Goal: Task Accomplishment & Management: Use online tool/utility

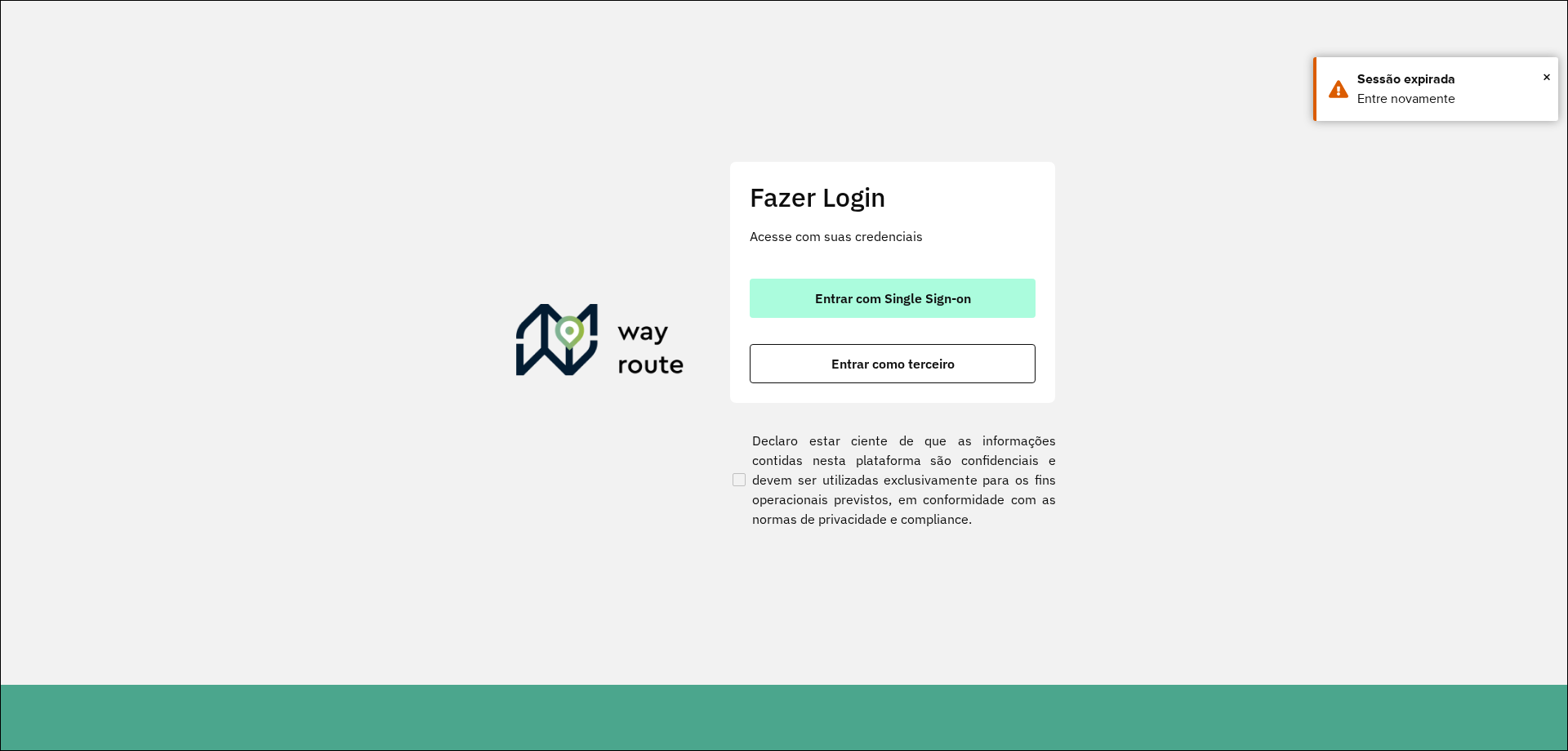
click at [945, 301] on span "Entrar com Single Sign-on" at bounding box center [893, 298] width 156 height 13
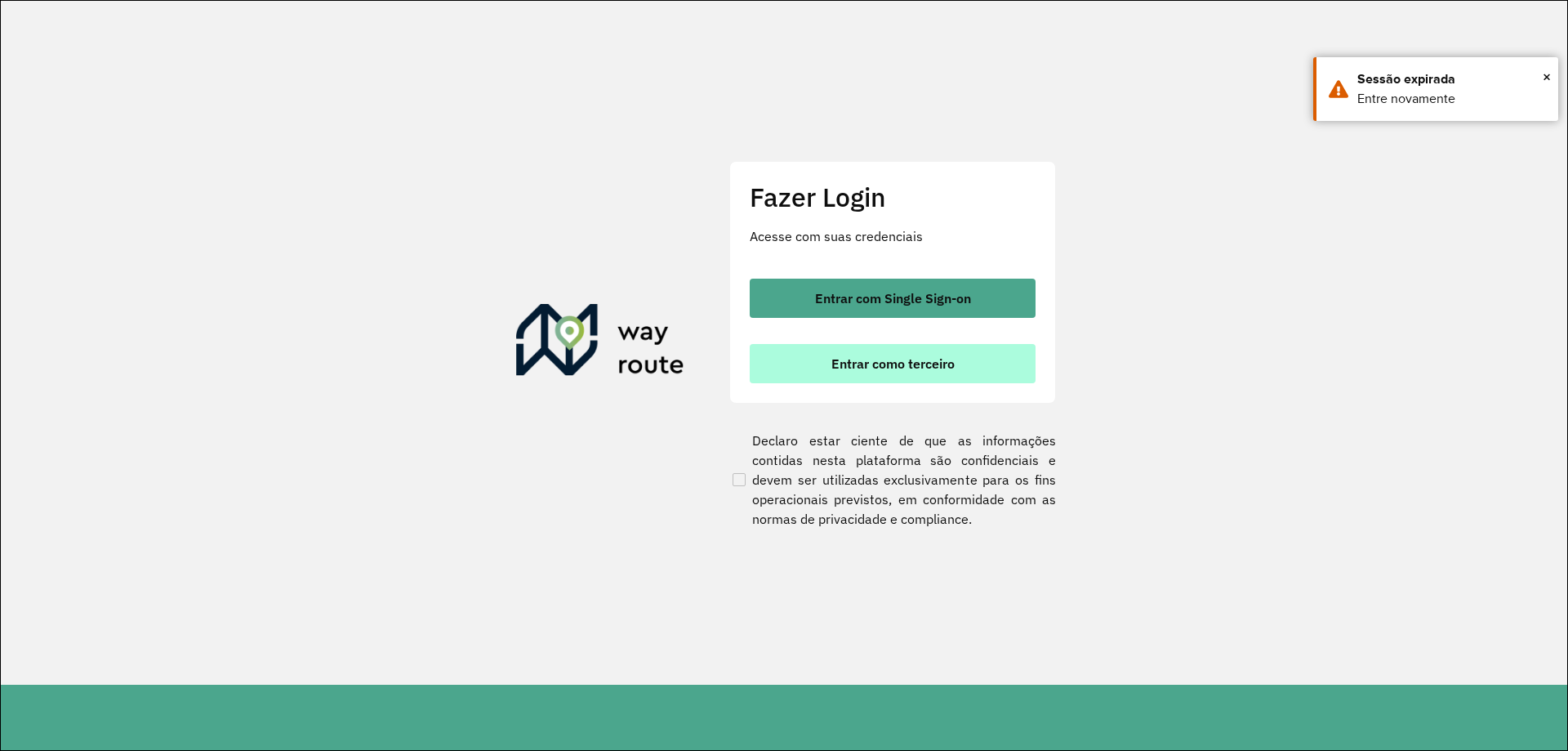
click at [898, 366] on span "Entrar como terceiro" at bounding box center [893, 363] width 123 height 13
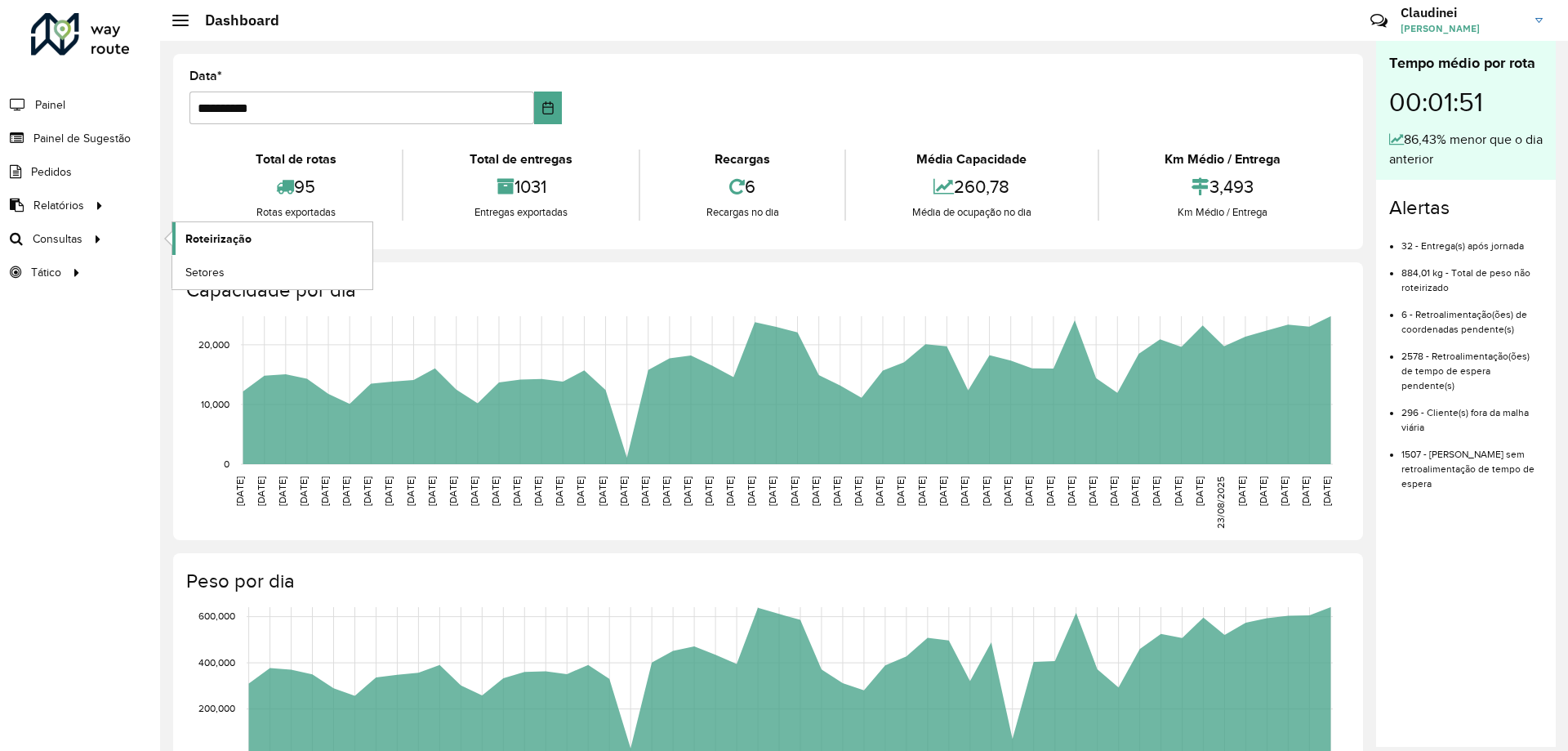
click at [236, 235] on span "Roteirização" at bounding box center [218, 239] width 66 height 17
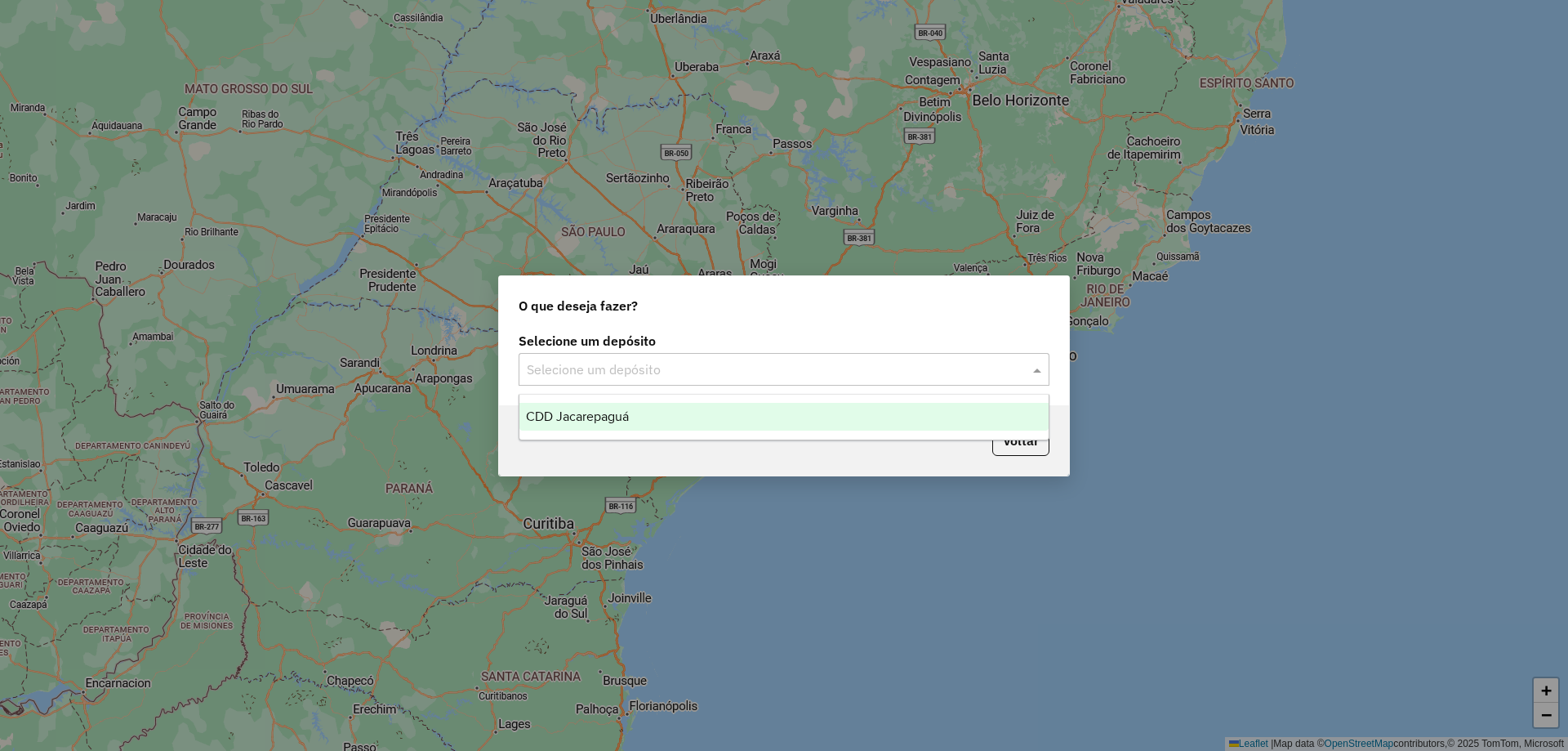
click at [1040, 362] on span at bounding box center [1039, 369] width 21 height 20
click at [597, 416] on span "CDD Jacarepaguá" at bounding box center [577, 416] width 103 height 14
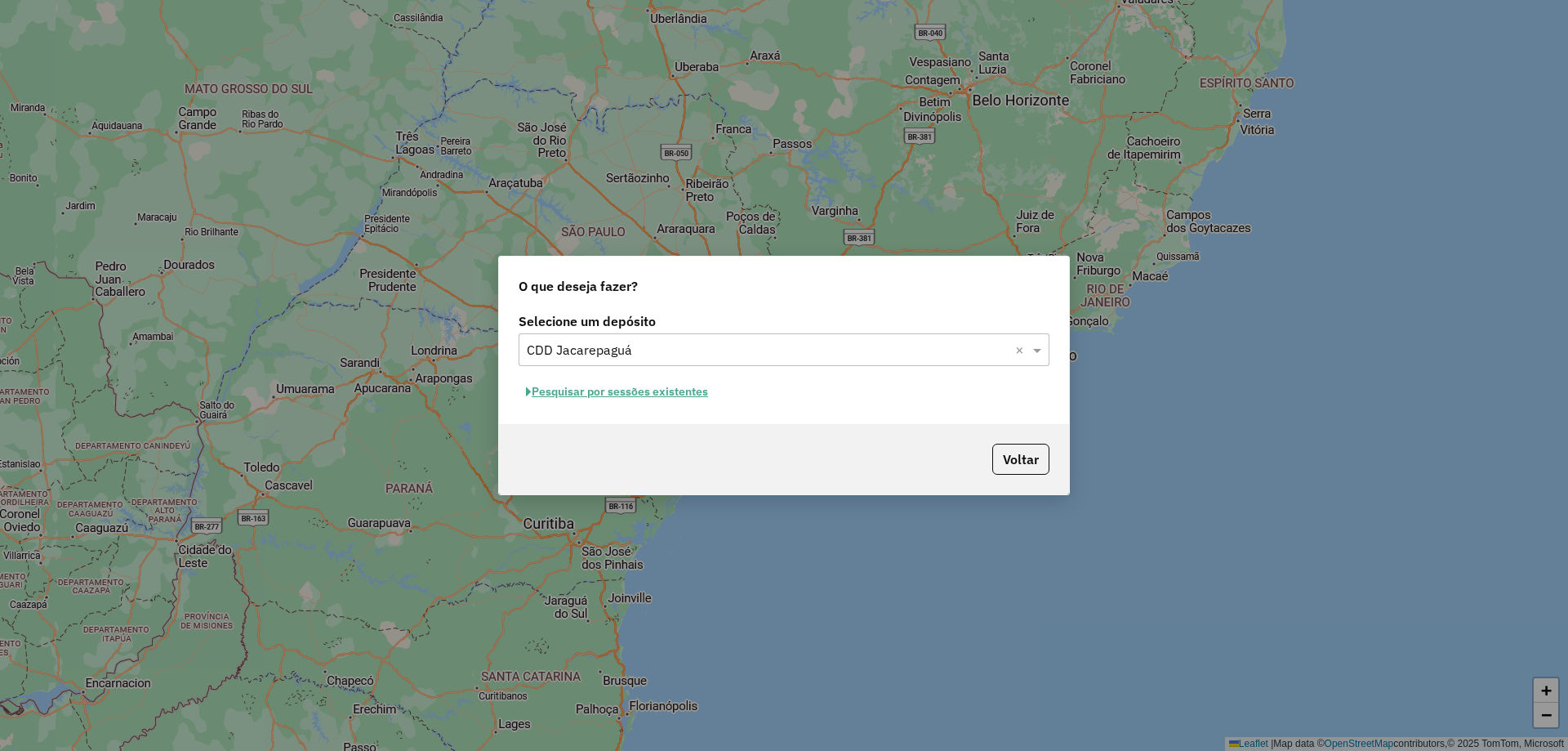
click at [659, 393] on button "Pesquisar por sessões existentes" at bounding box center [616, 392] width 197 height 25
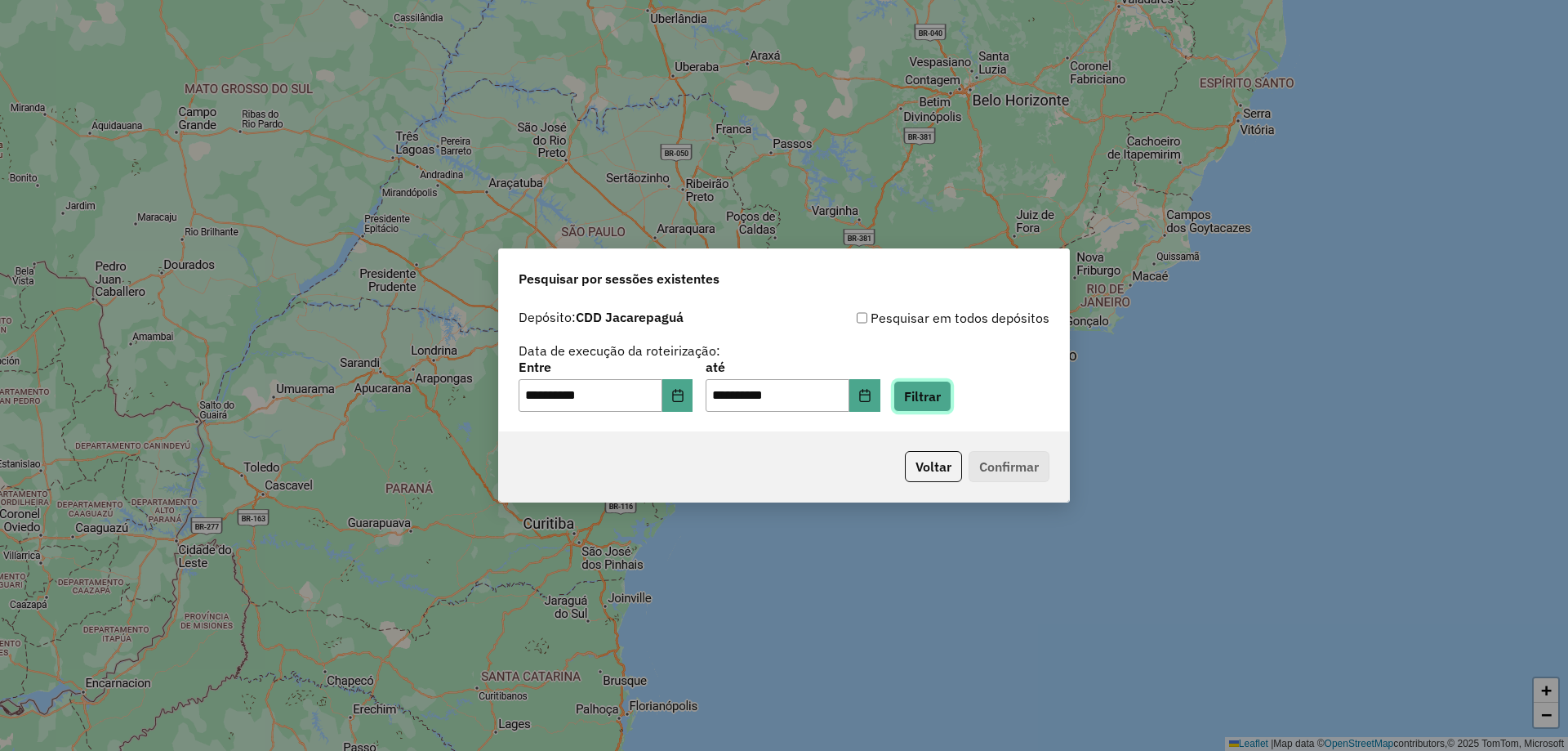
click at [952, 394] on button "Filtrar" at bounding box center [922, 396] width 58 height 31
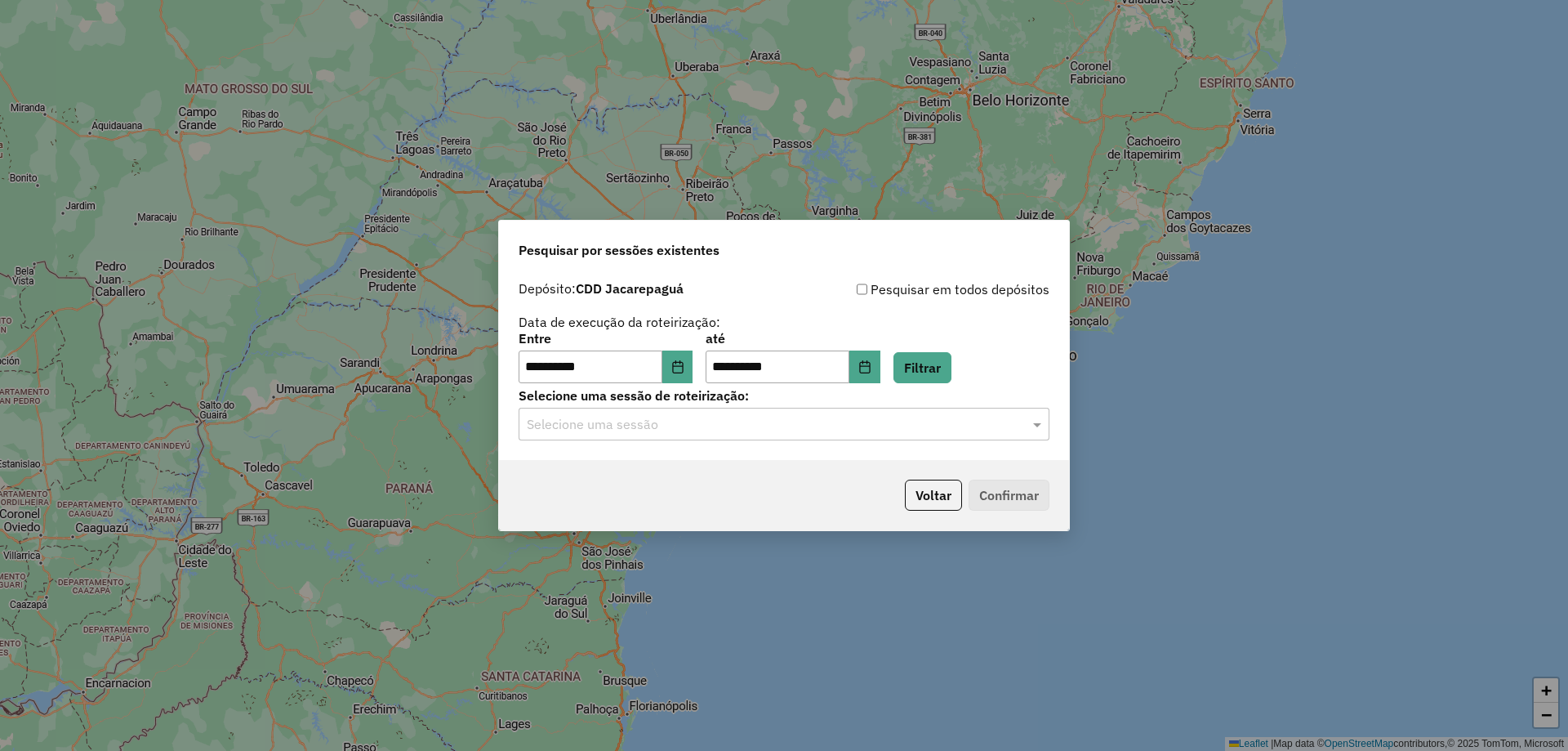
click at [996, 424] on input "text" at bounding box center [767, 424] width 481 height 20
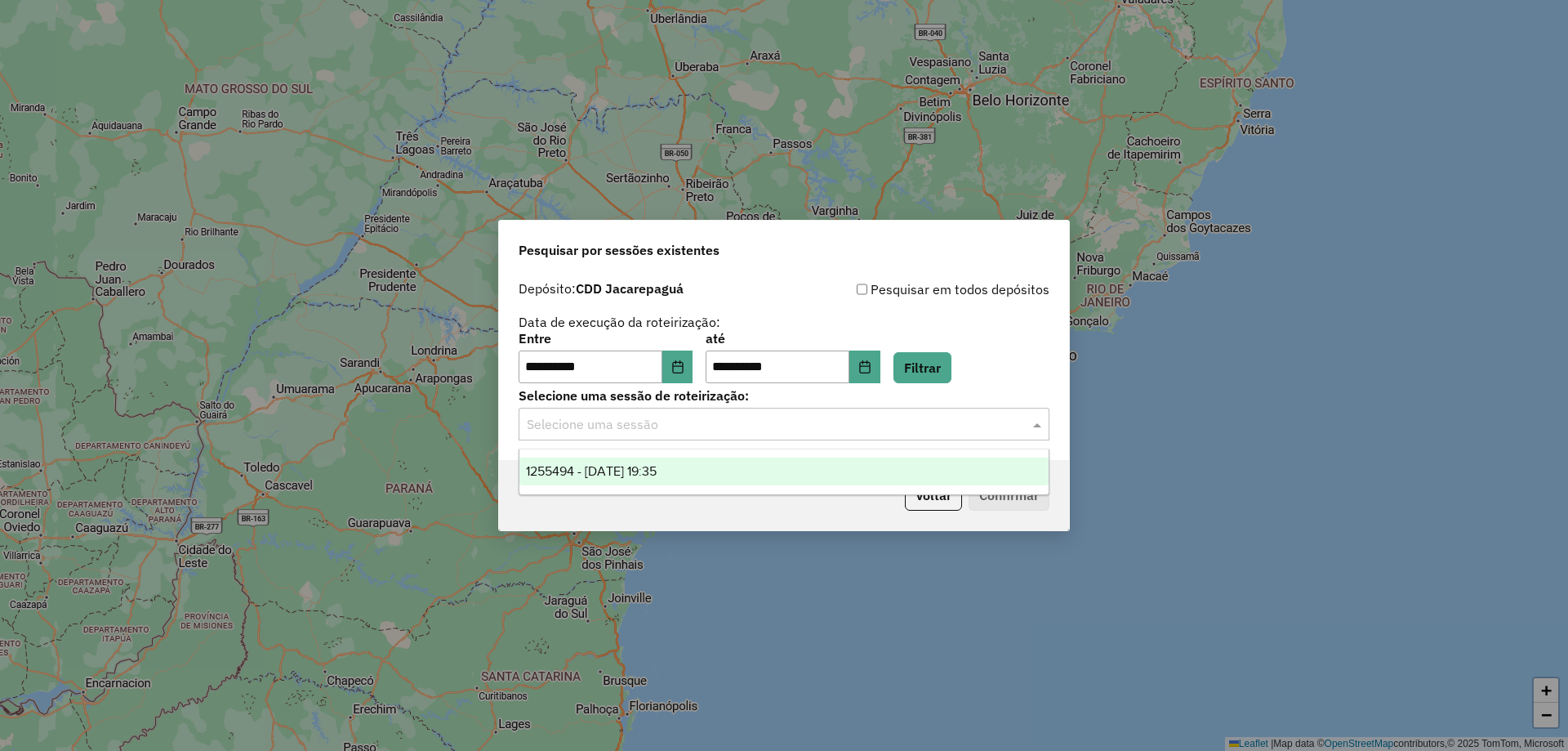
click at [652, 468] on span "1255494 - 29/08/2025 19:35" at bounding box center [590, 471] width 131 height 14
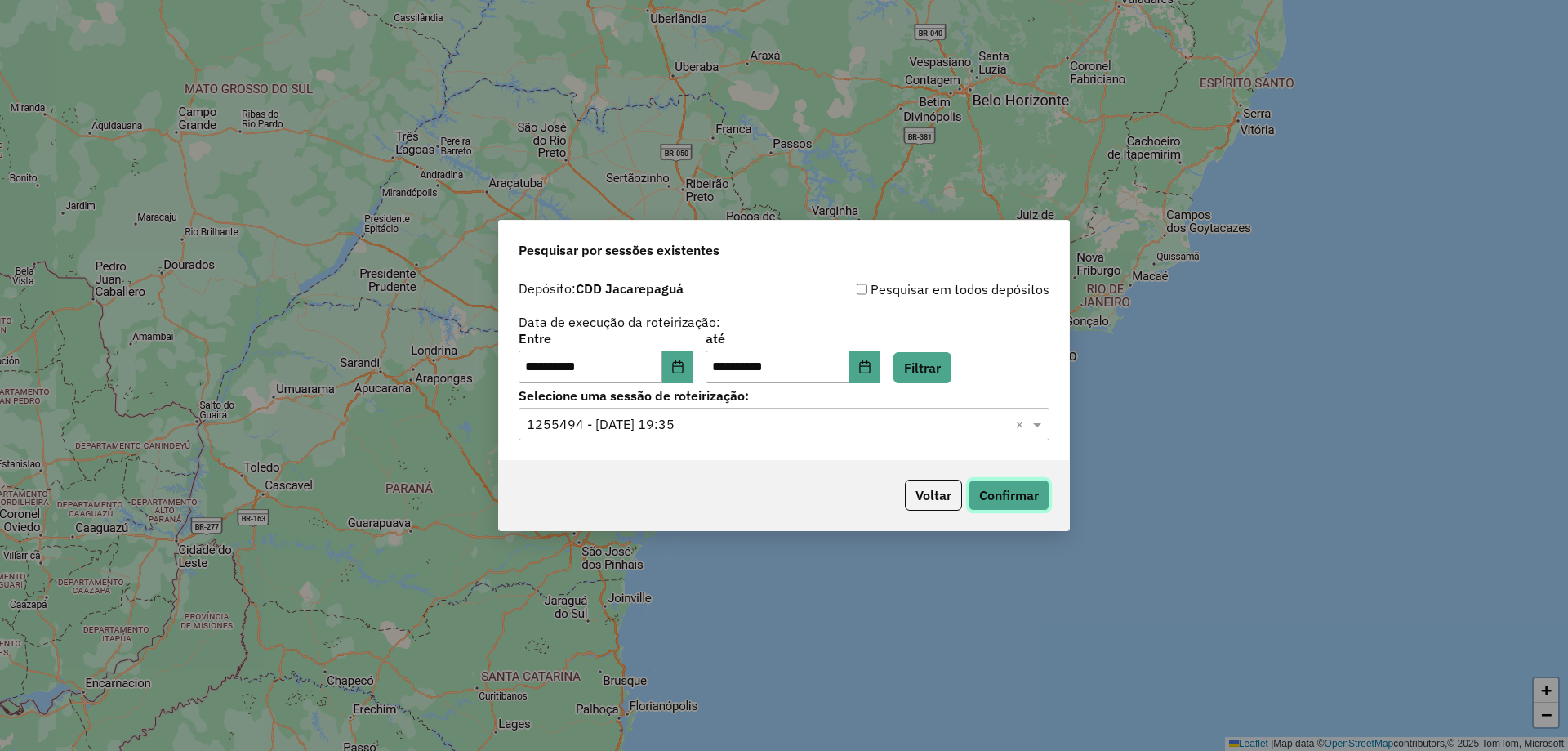
click at [1030, 499] on button "Confirmar" at bounding box center [1008, 495] width 81 height 31
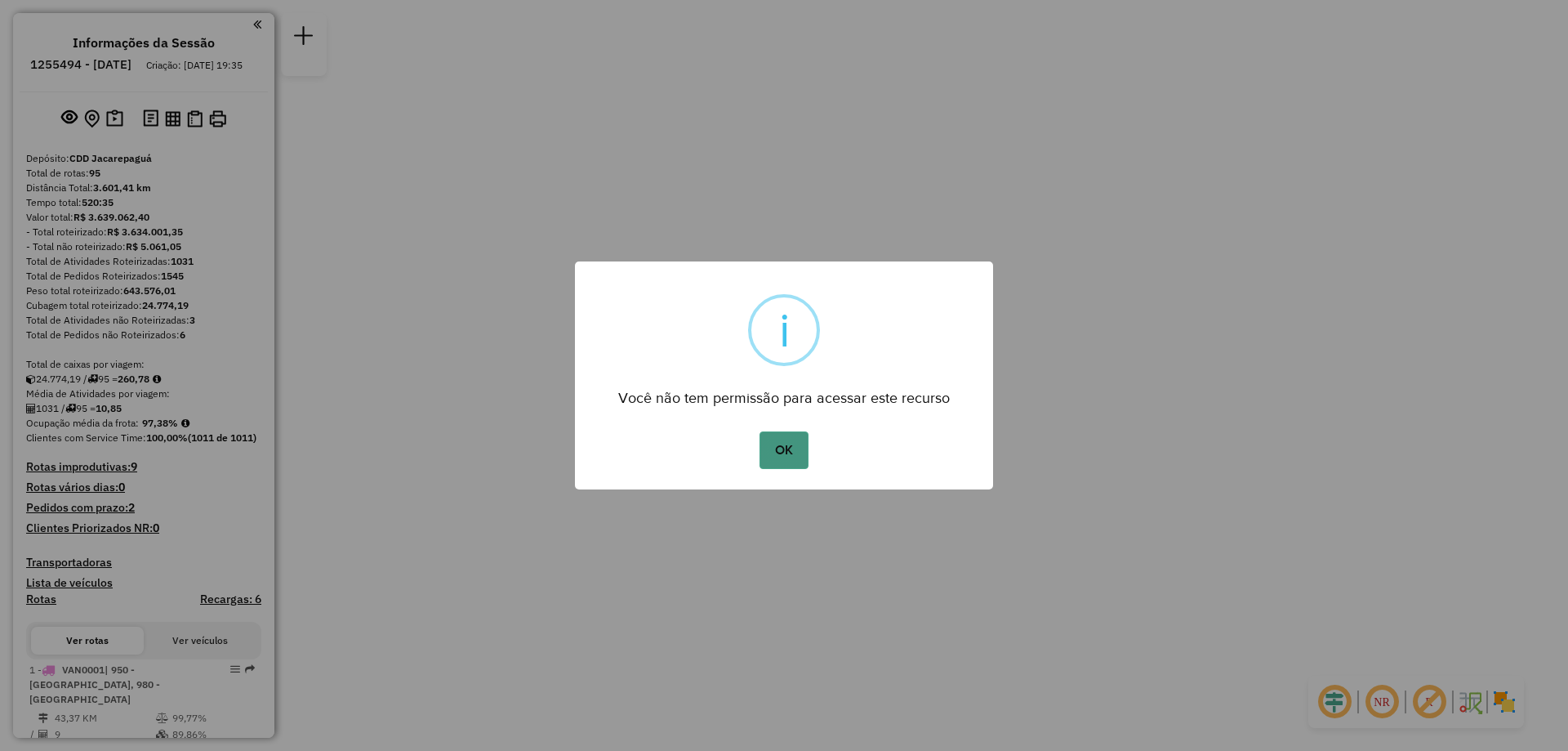
click at [788, 451] on button "OK" at bounding box center [784, 450] width 48 height 37
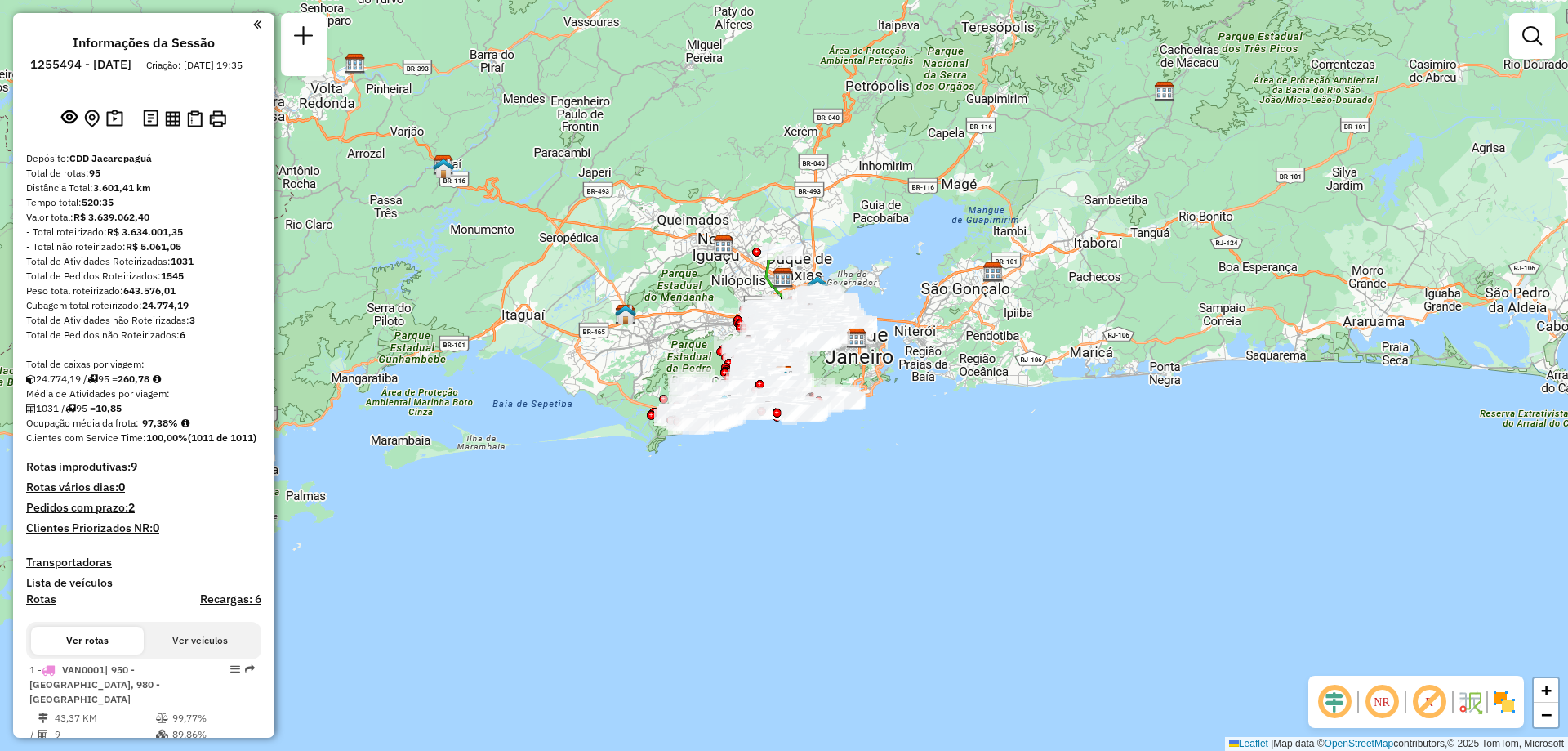
scroll to position [4510, 0]
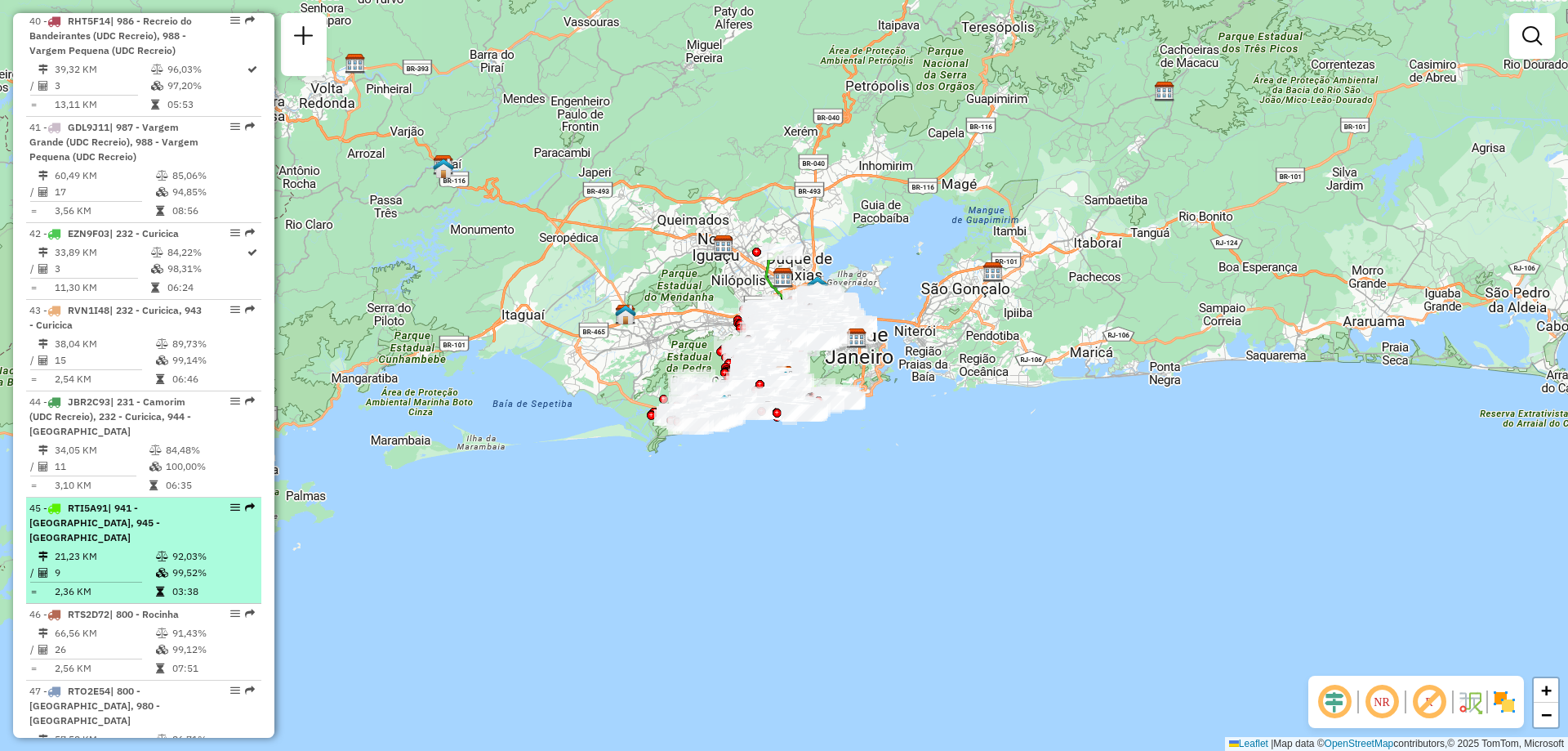
click at [230, 502] on em at bounding box center [235, 507] width 10 height 10
select select "**********"
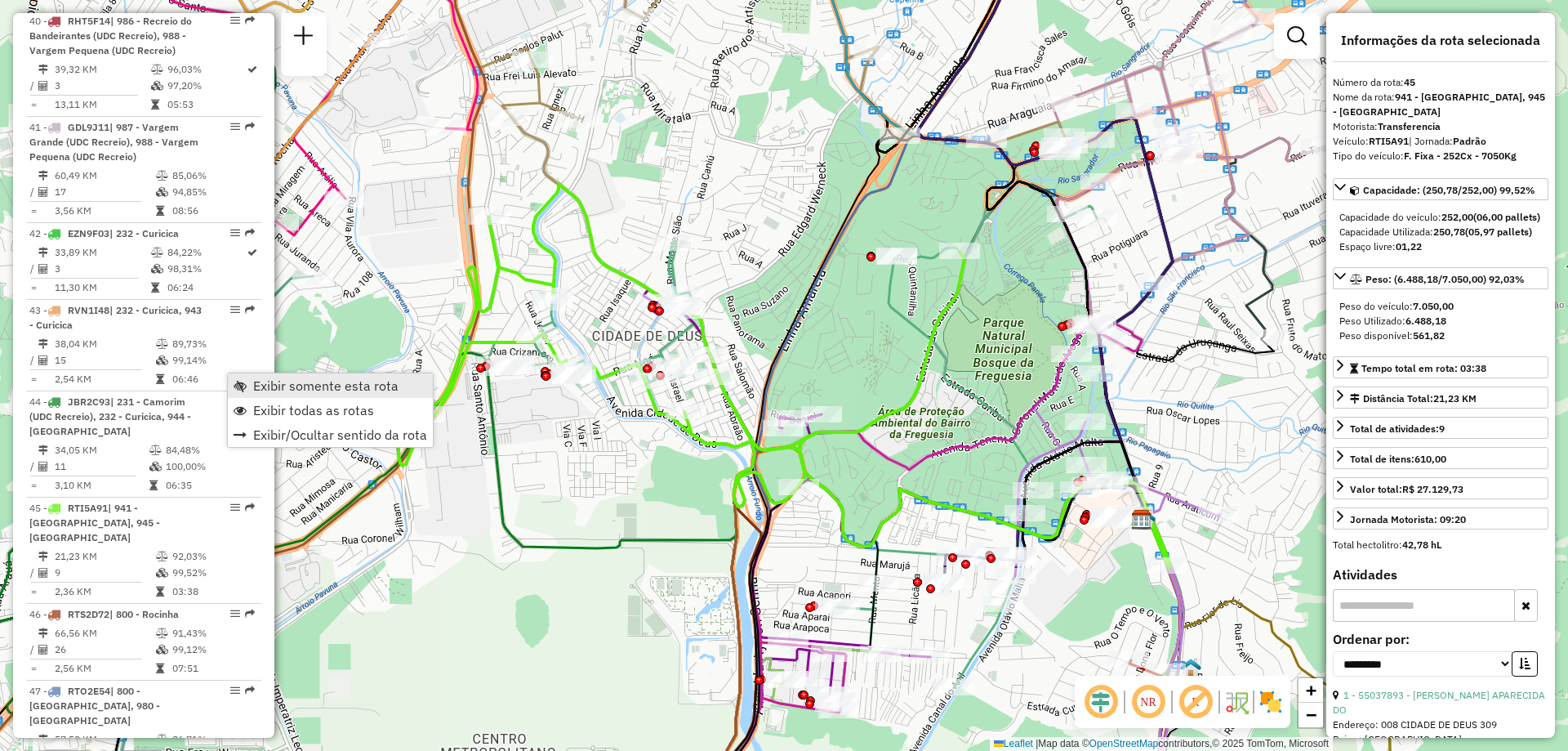
click at [310, 385] on span "Exibir somente esta rota" at bounding box center [326, 385] width 145 height 13
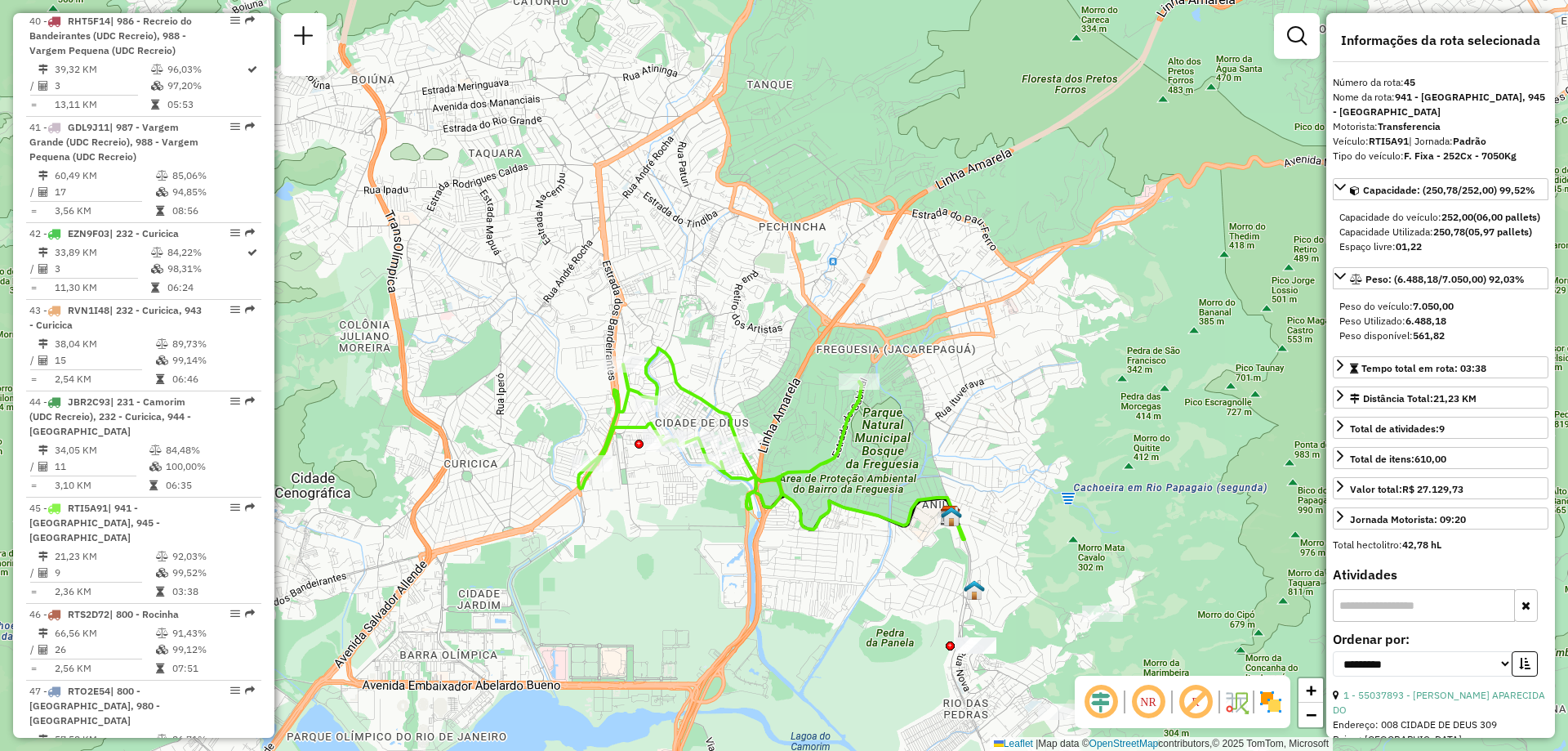
scroll to position [5060, 0]
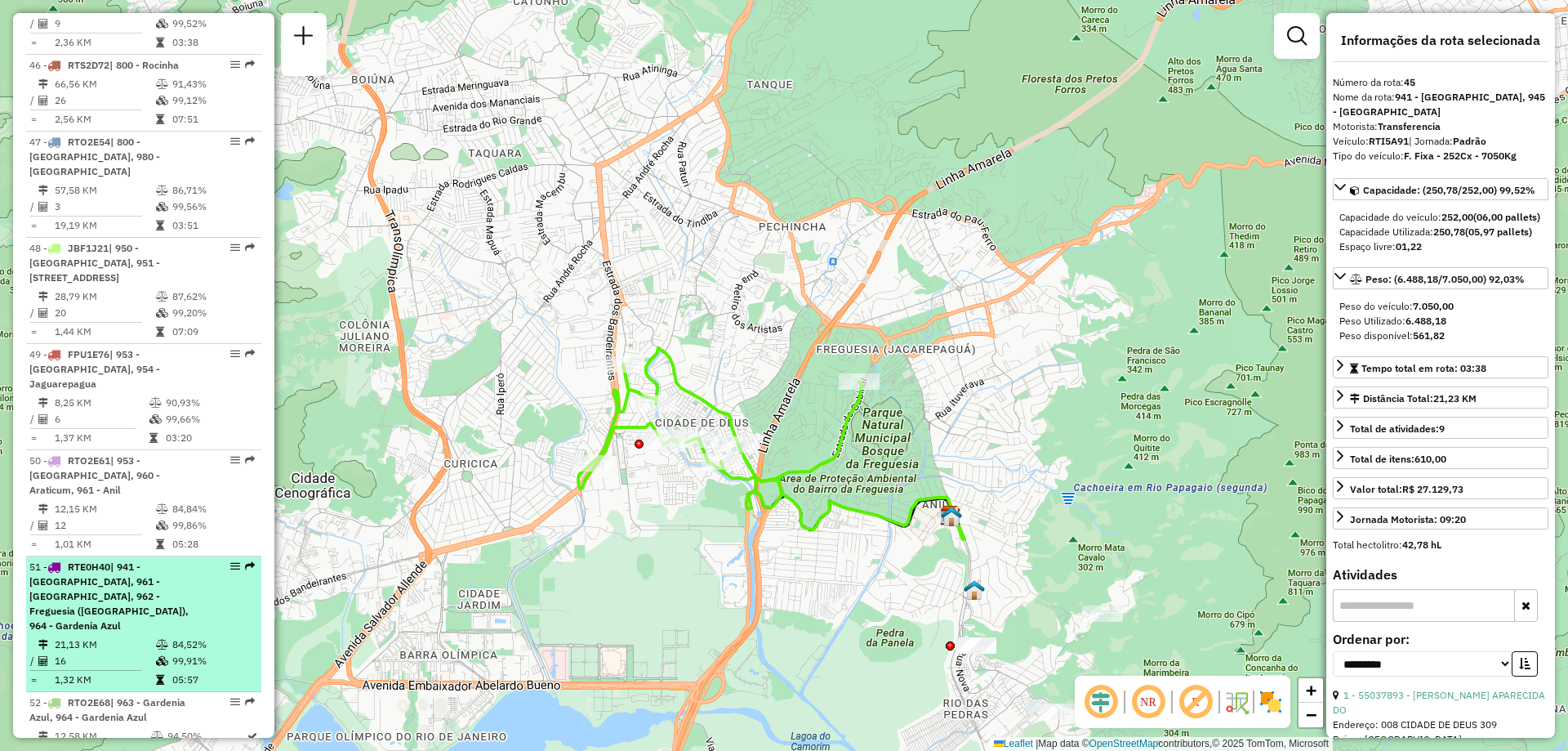
click at [249, 561] on em at bounding box center [249, 566] width 10 height 10
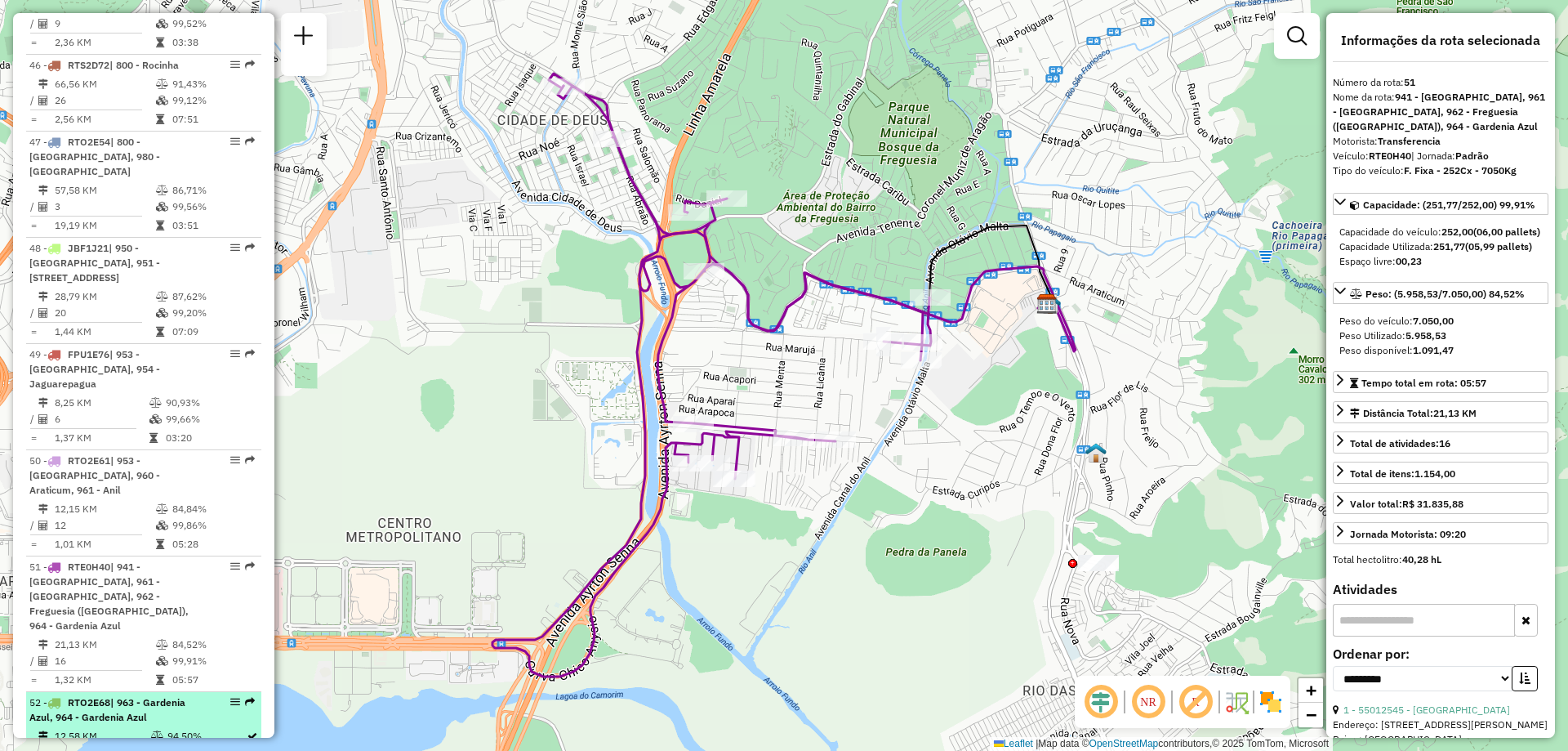
click at [250, 695] on div "52 - RTO2E68 | 963 - Gardenia Azul, 964 - Gardenia Azul" at bounding box center [144, 709] width 229 height 29
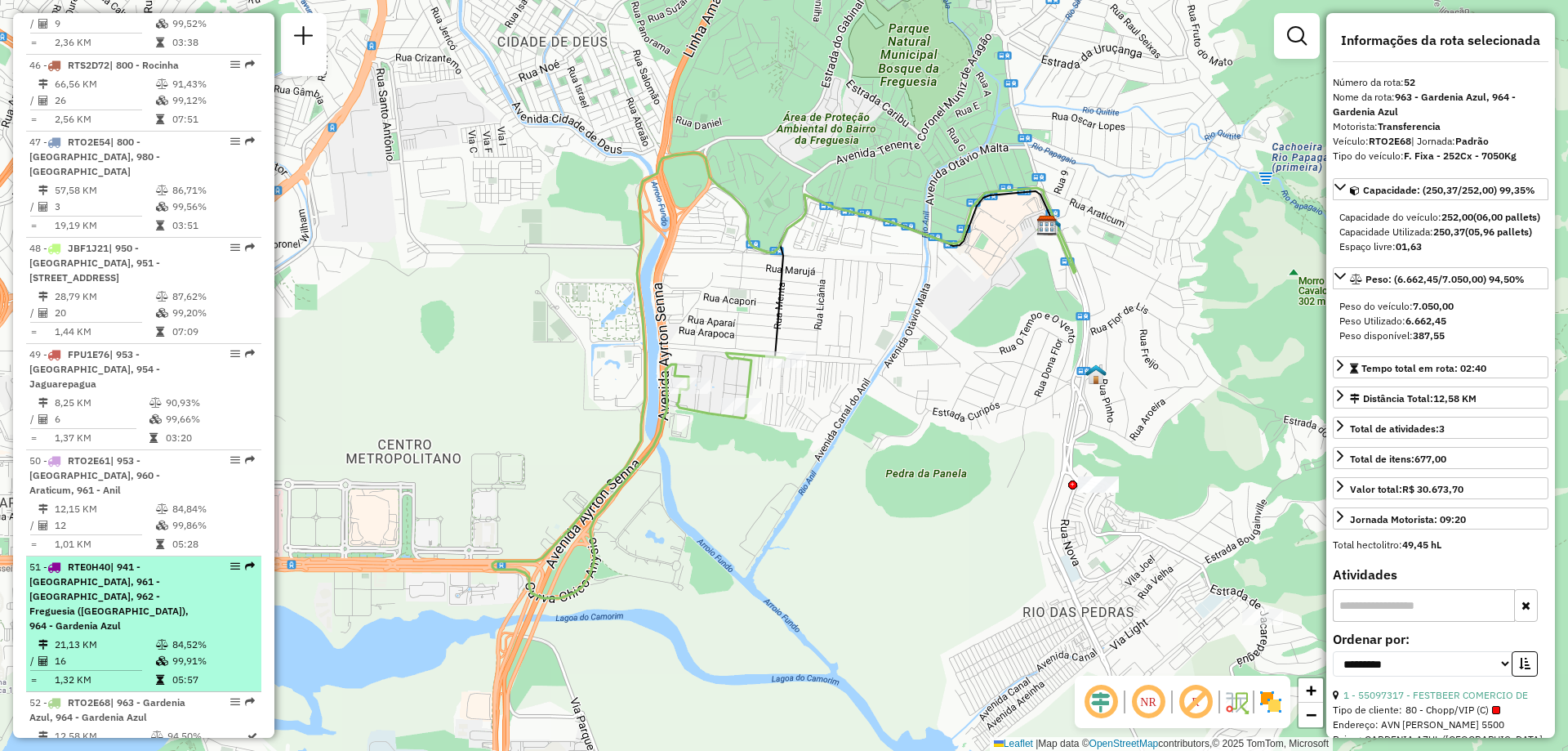
click at [244, 560] on div "51 - RTE0H40 | 941 - Cidade De Deus, 961 - Anil, 962 - Freguesia (Jaguarepagua)…" at bounding box center [144, 596] width 229 height 74
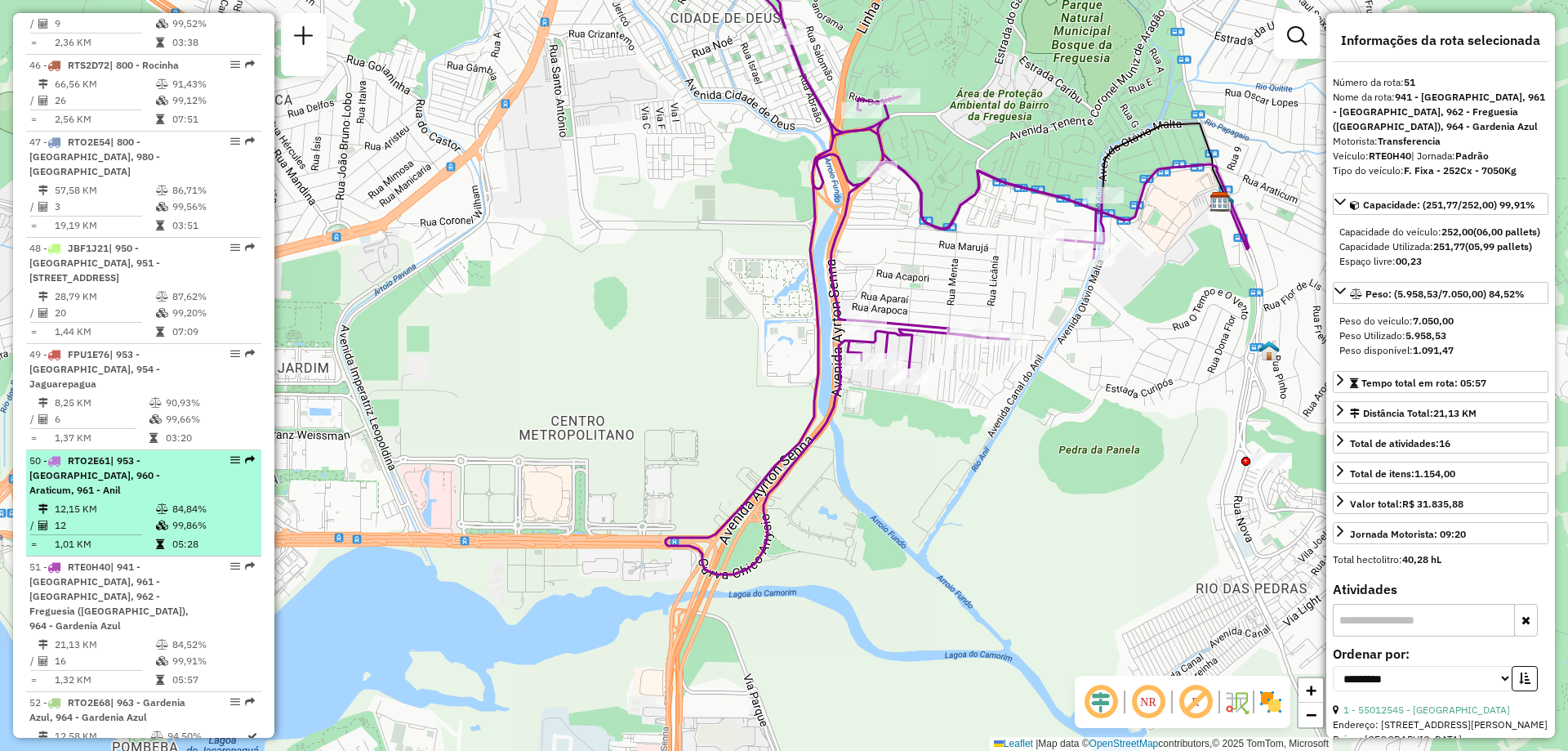
click at [248, 455] on em at bounding box center [249, 459] width 10 height 10
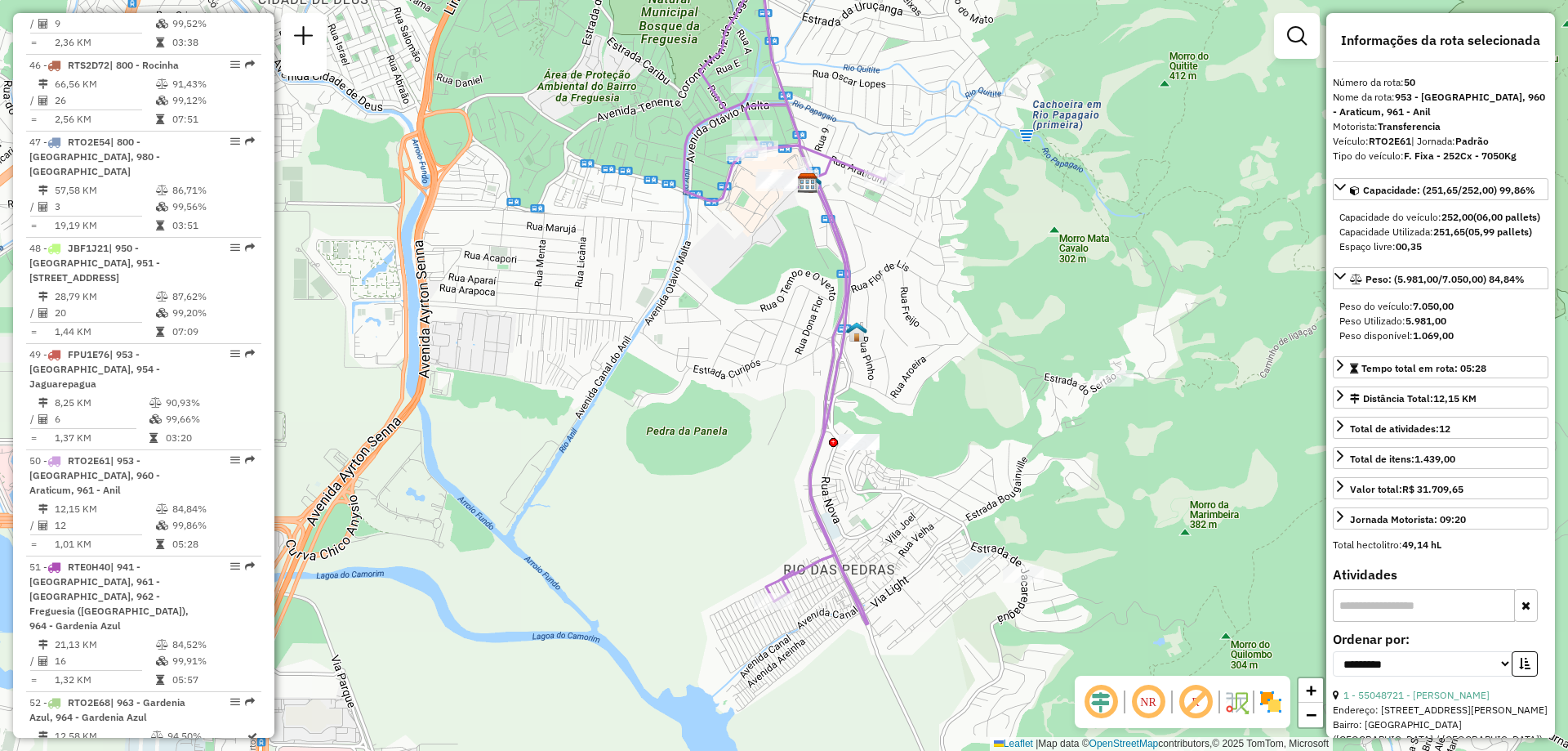
drag, startPoint x: 718, startPoint y: 536, endPoint x: 718, endPoint y: 469, distance: 67.0
click at [718, 469] on div "Janela de atendimento Grade de atendimento Capacidade Transportadoras Veículos …" at bounding box center [784, 375] width 1568 height 751
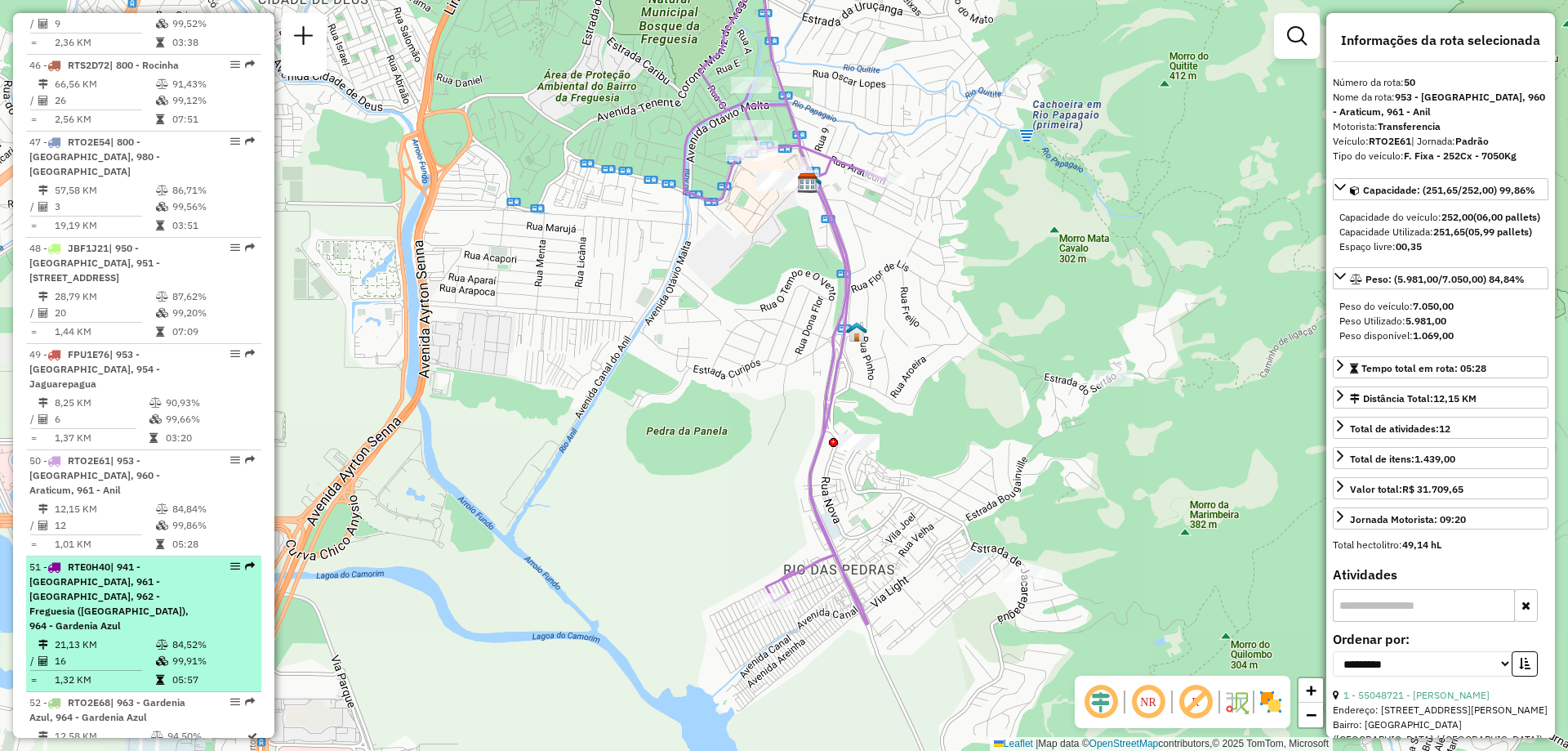
click at [244, 556] on li "51 - RTE0H40 | 941 - Cidade De Deus, 961 - Anil, 962 - Freguesia (Jaguarepagua)…" at bounding box center [144, 624] width 236 height 136
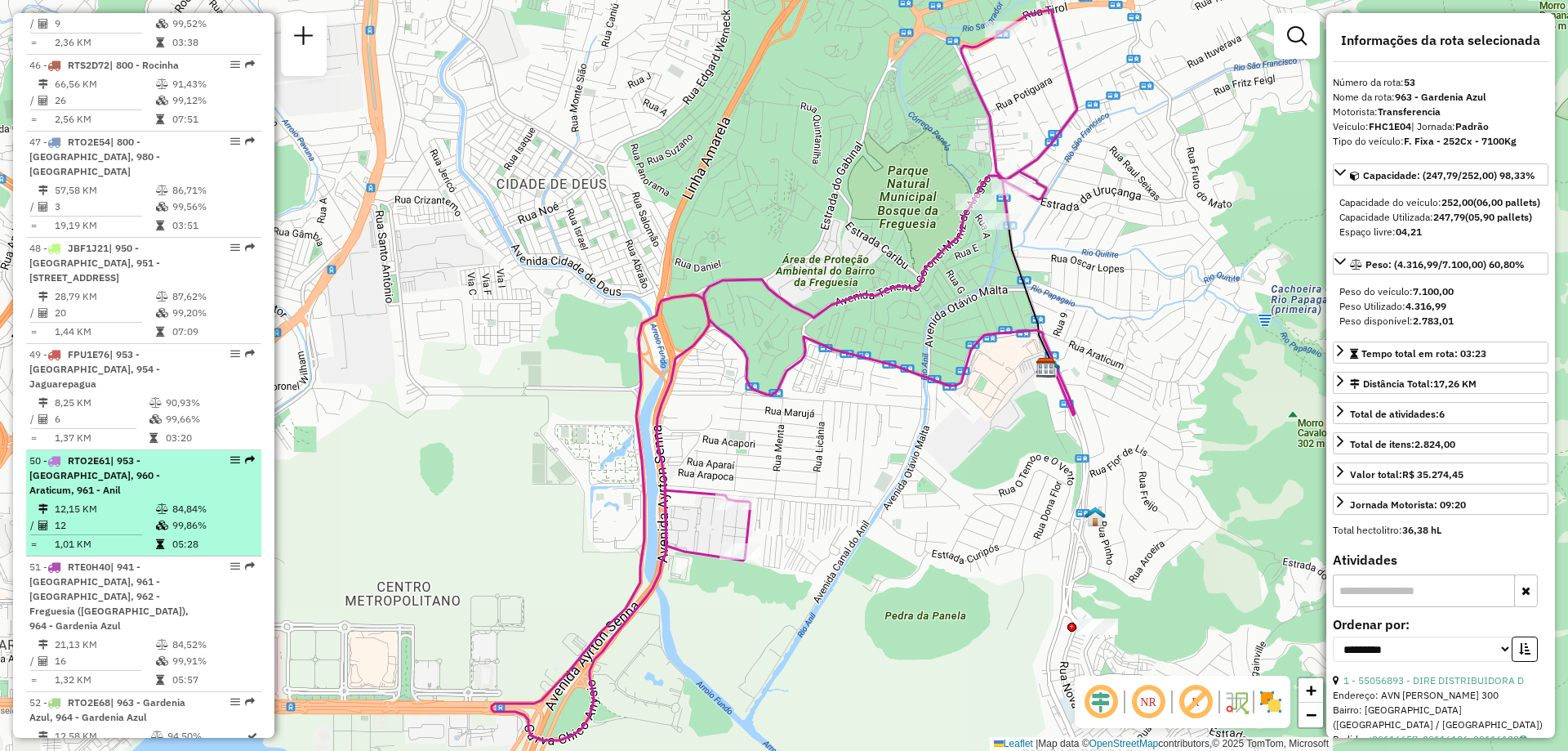
click at [250, 453] on div "50 - RTO2E61 | 953 - Rio das Pedra, 960 - Araticum, 961 - Anil" at bounding box center [144, 475] width 229 height 44
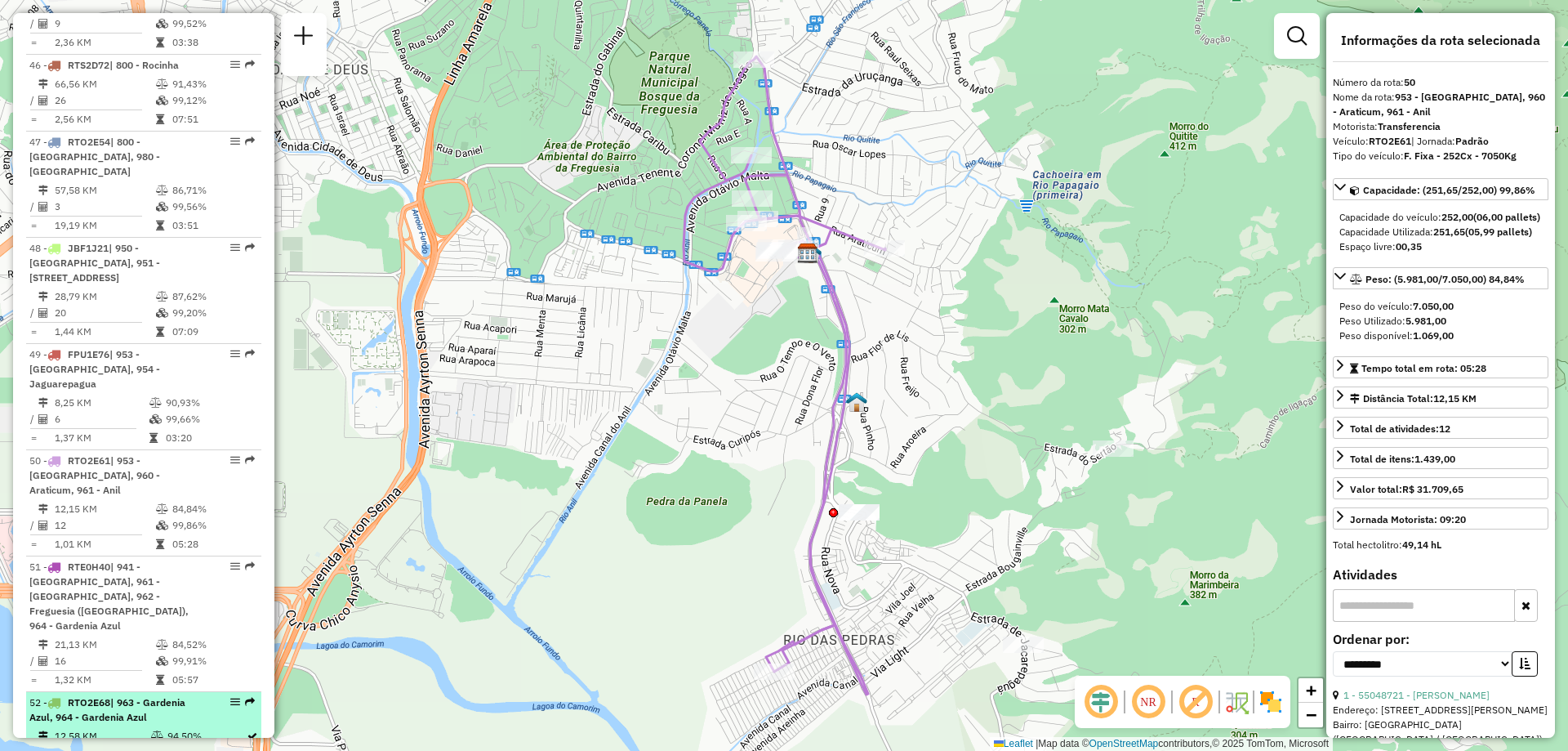
click at [237, 696] on div at bounding box center [230, 701] width 49 height 10
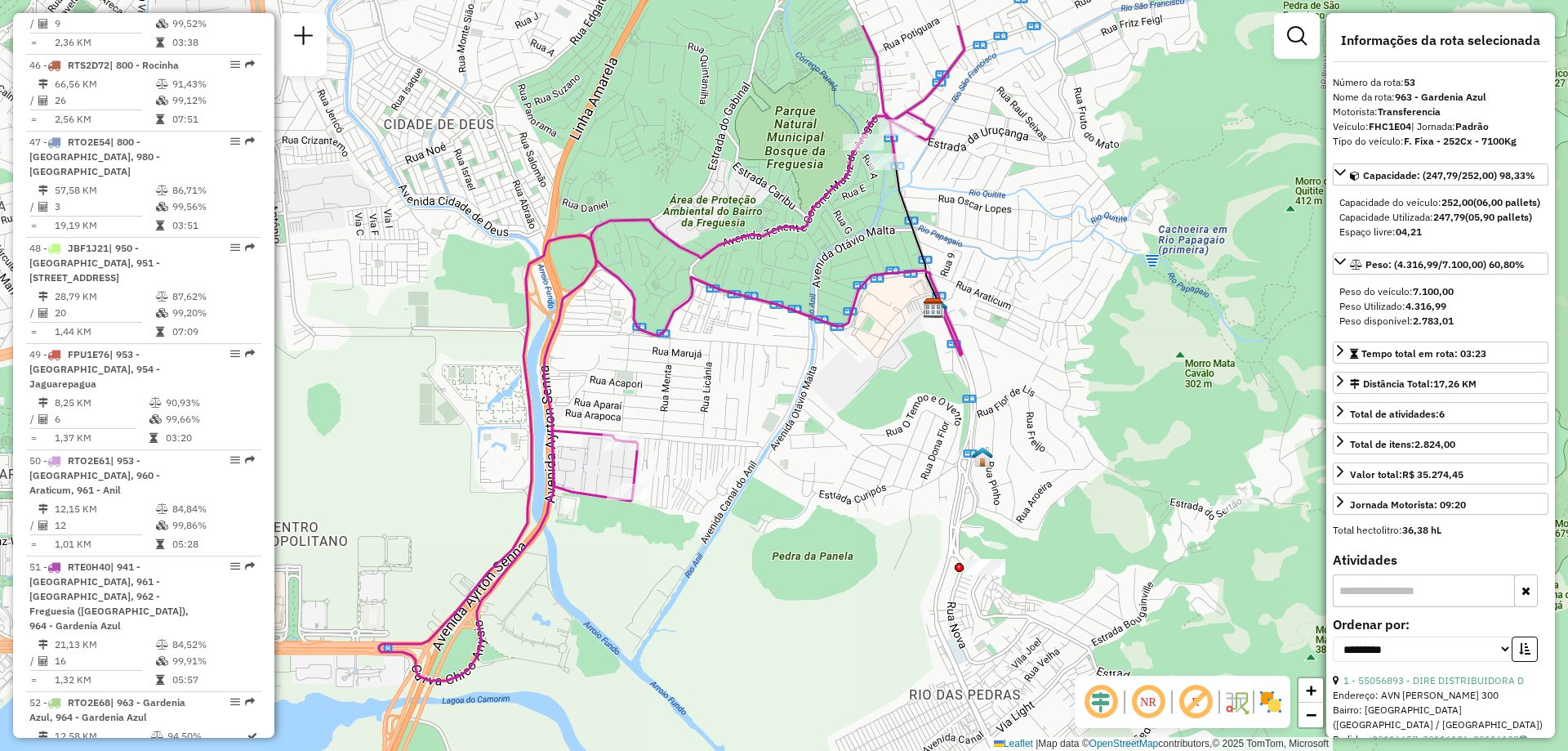
drag, startPoint x: 826, startPoint y: 333, endPoint x: 776, endPoint y: 432, distance: 110.9
click at [776, 432] on div "Janela de atendimento Grade de atendimento Capacidade Transportadoras Veículos …" at bounding box center [784, 375] width 1568 height 751
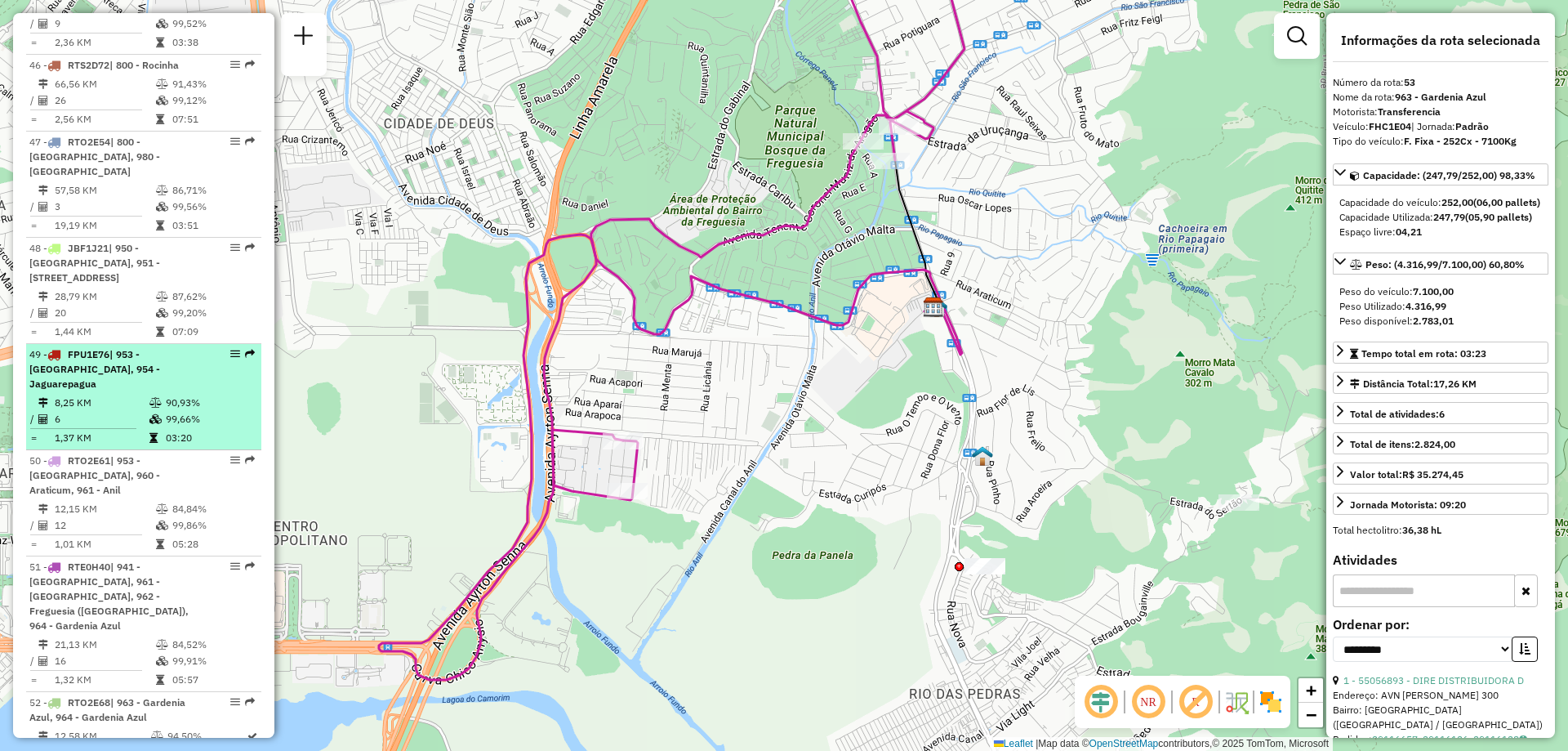
click at [244, 347] on div "49 - FPU1E76 | 953 - Rio das Pedra, 954 - Jaguarepagua" at bounding box center [144, 369] width 229 height 44
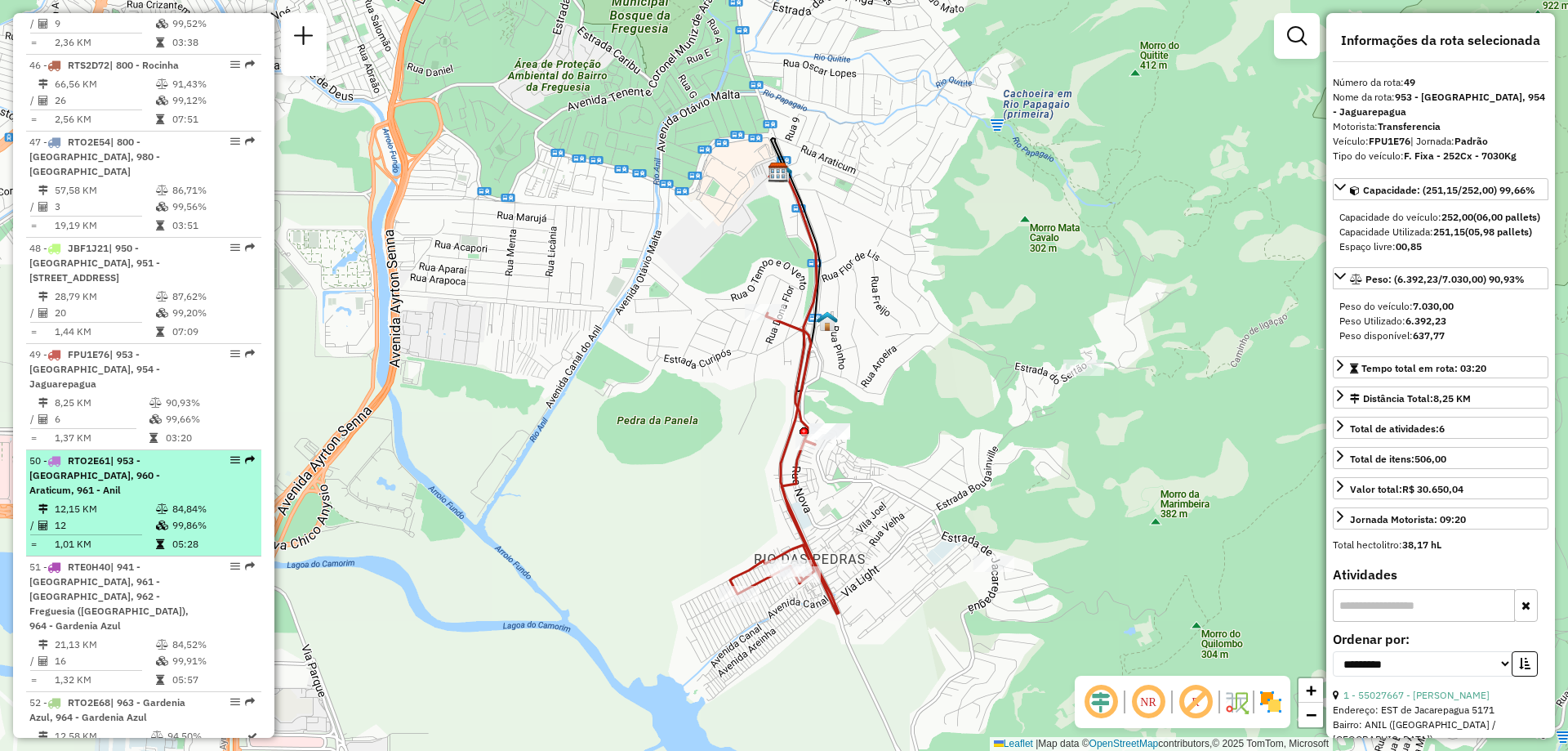
click at [245, 455] on em at bounding box center [249, 459] width 10 height 10
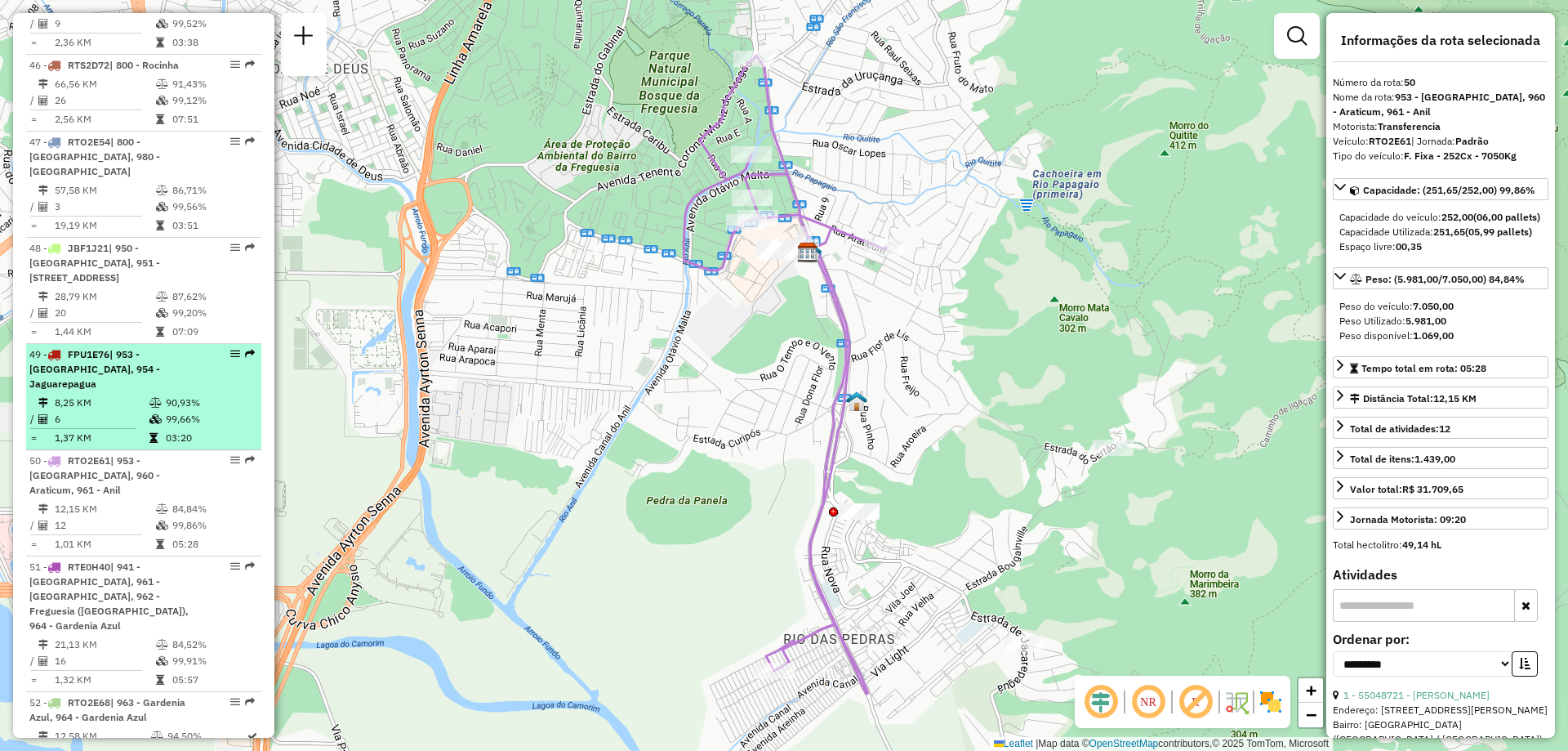
click at [245, 349] on em at bounding box center [249, 353] width 10 height 10
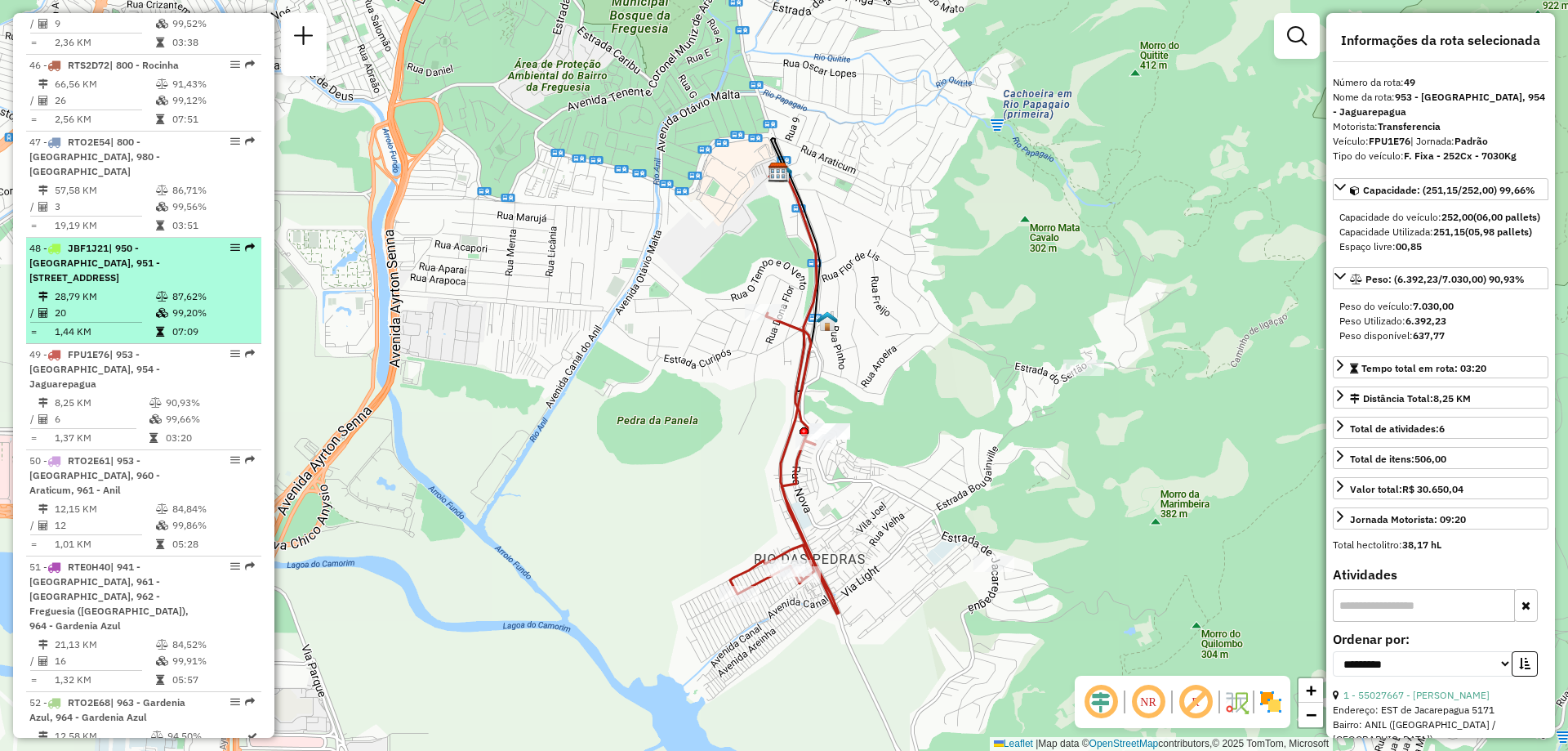
drag, startPoint x: 201, startPoint y: 107, endPoint x: 178, endPoint y: 94, distance: 26.4
click at [200, 241] on div "48 - JBF1J21 | 950 - Morro do Banco, 951 - Alto da Boa Vista, 952 - Itanhaga" at bounding box center [144, 262] width 229 height 44
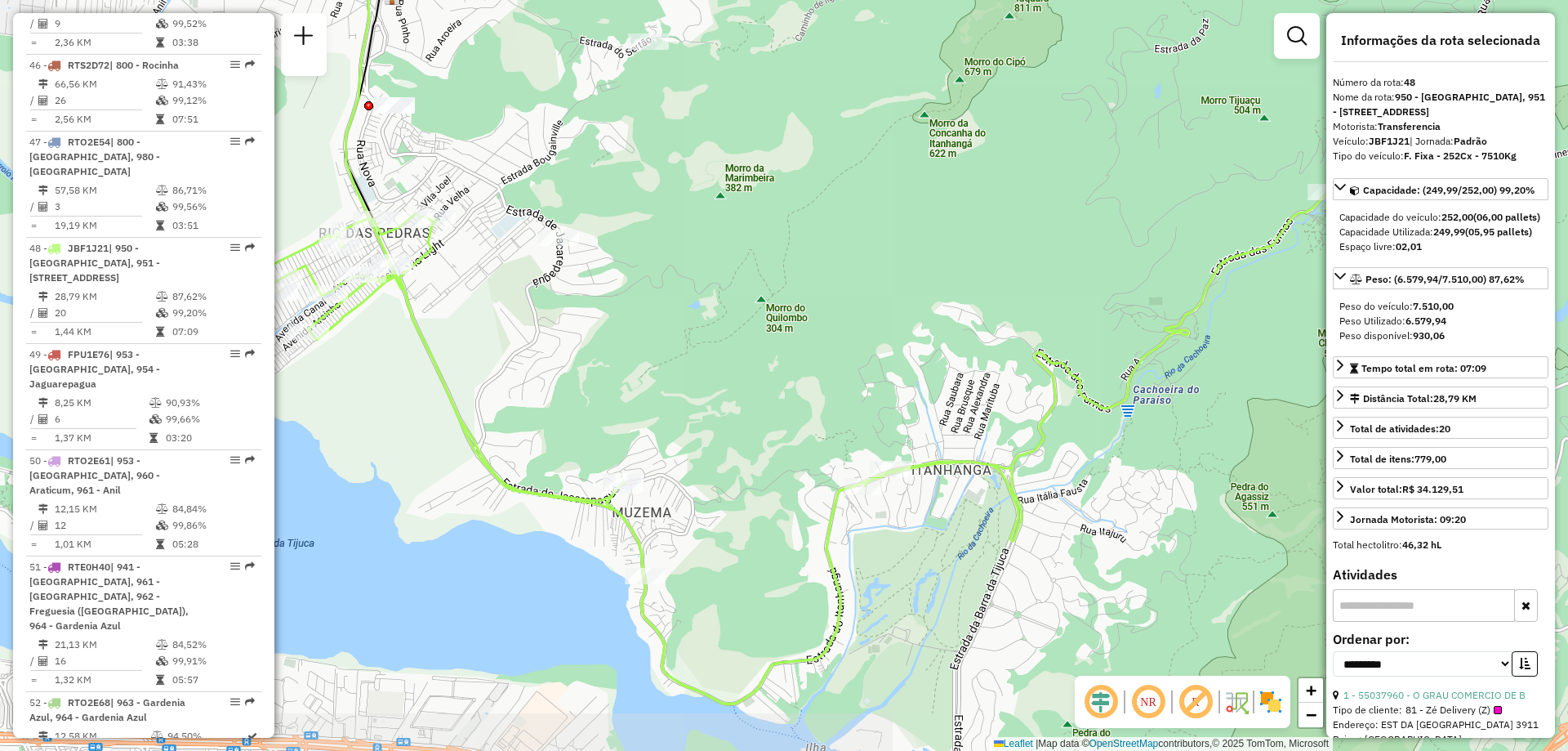
drag, startPoint x: 789, startPoint y: 491, endPoint x: 597, endPoint y: 377, distance: 223.3
click at [597, 377] on div "Janela de atendimento Grade de atendimento Capacidade Transportadoras Veículos …" at bounding box center [784, 375] width 1568 height 751
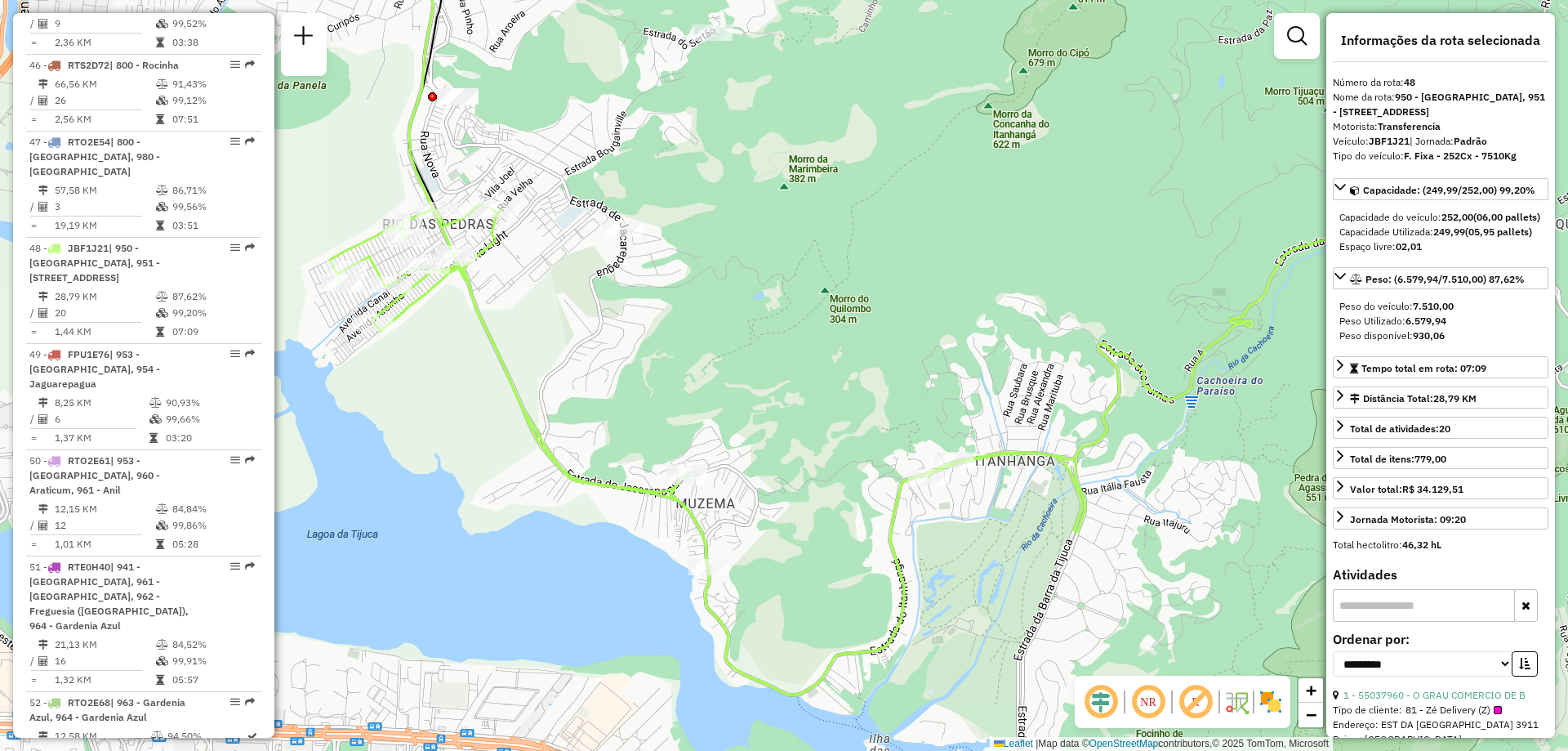
drag, startPoint x: 629, startPoint y: 366, endPoint x: 688, endPoint y: 353, distance: 60.4
click at [688, 353] on div "Janela de atendimento Grade de atendimento Capacidade Transportadoras Veículos …" at bounding box center [784, 375] width 1568 height 751
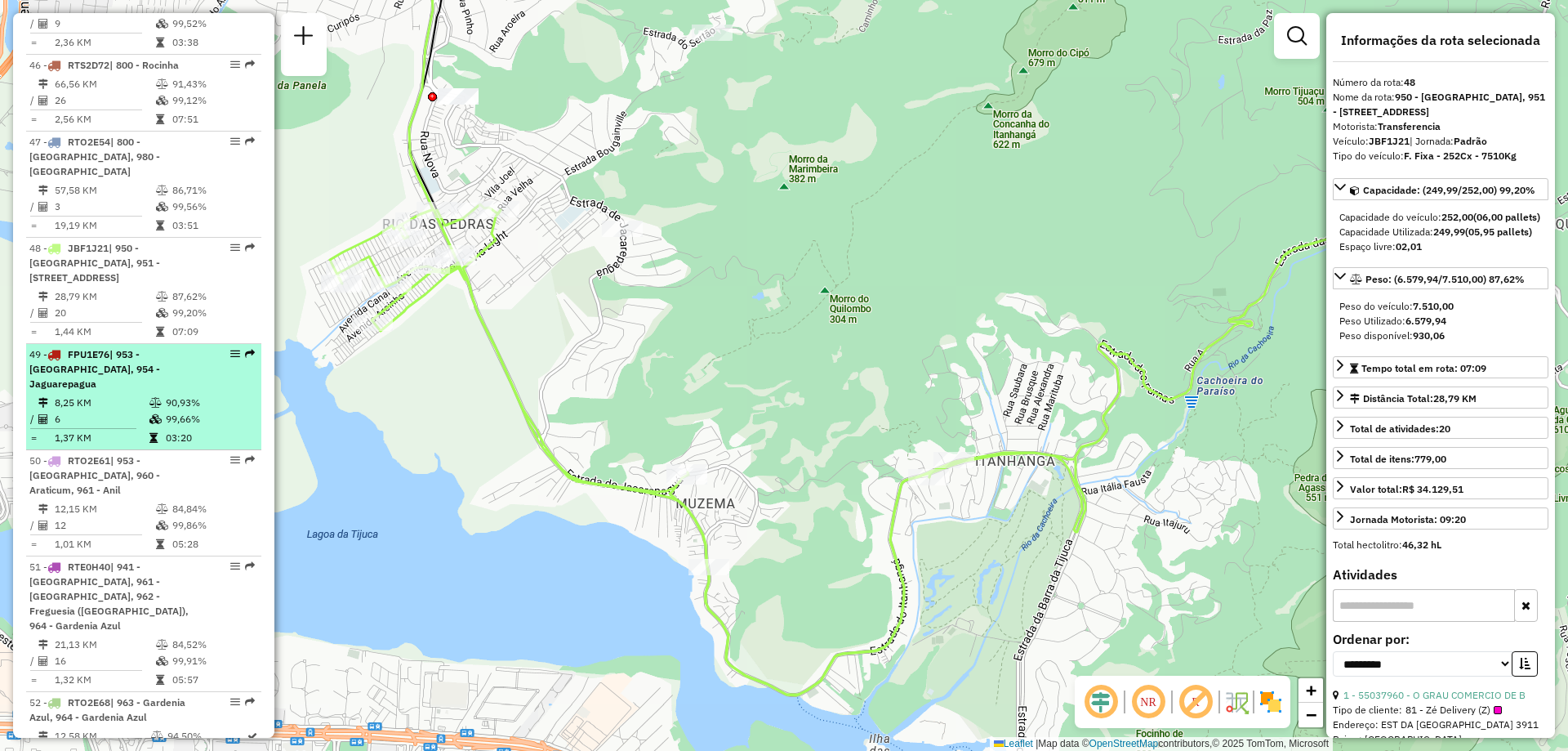
click at [143, 411] on td "6" at bounding box center [100, 418] width 94 height 16
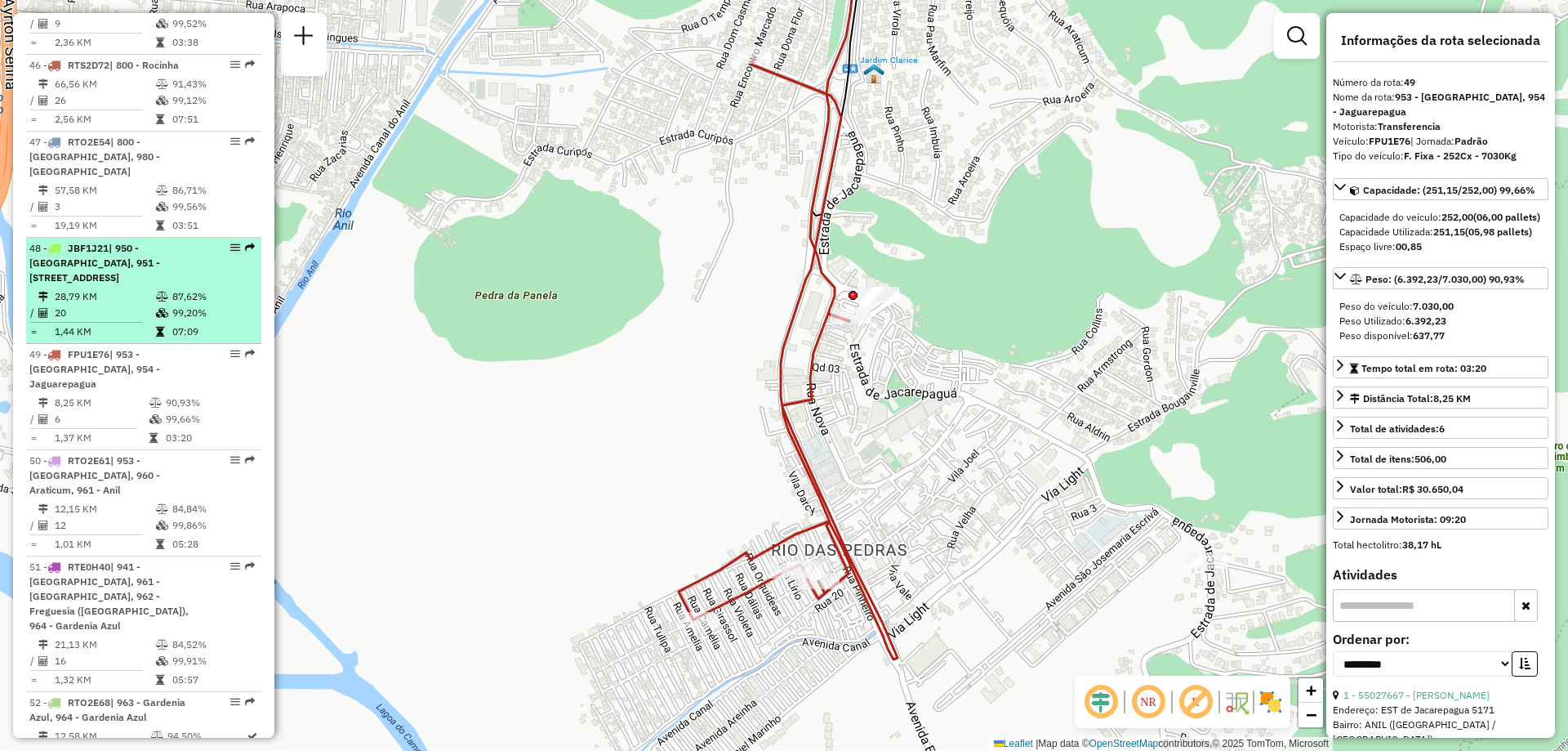
click at [241, 241] on div "48 - JBF1J21 | 950 - Morro do Banco, 951 - Alto da Boa Vista, 952 - Itanhaga" at bounding box center [144, 262] width 229 height 44
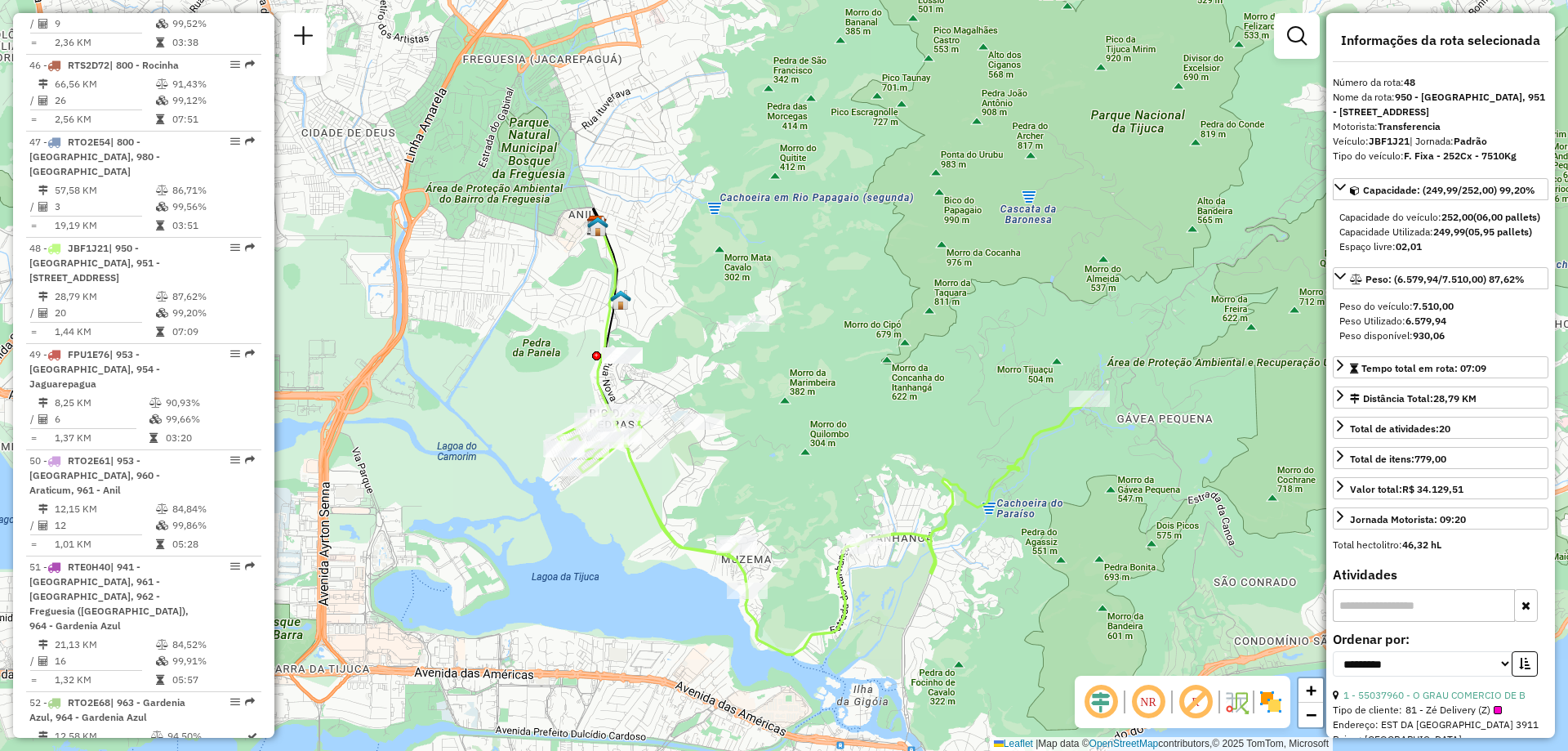
drag, startPoint x: 766, startPoint y: 426, endPoint x: 930, endPoint y: 456, distance: 166.7
click at [930, 456] on div "Janela de atendimento Grade de atendimento Capacidade Transportadoras Veículos …" at bounding box center [784, 375] width 1568 height 751
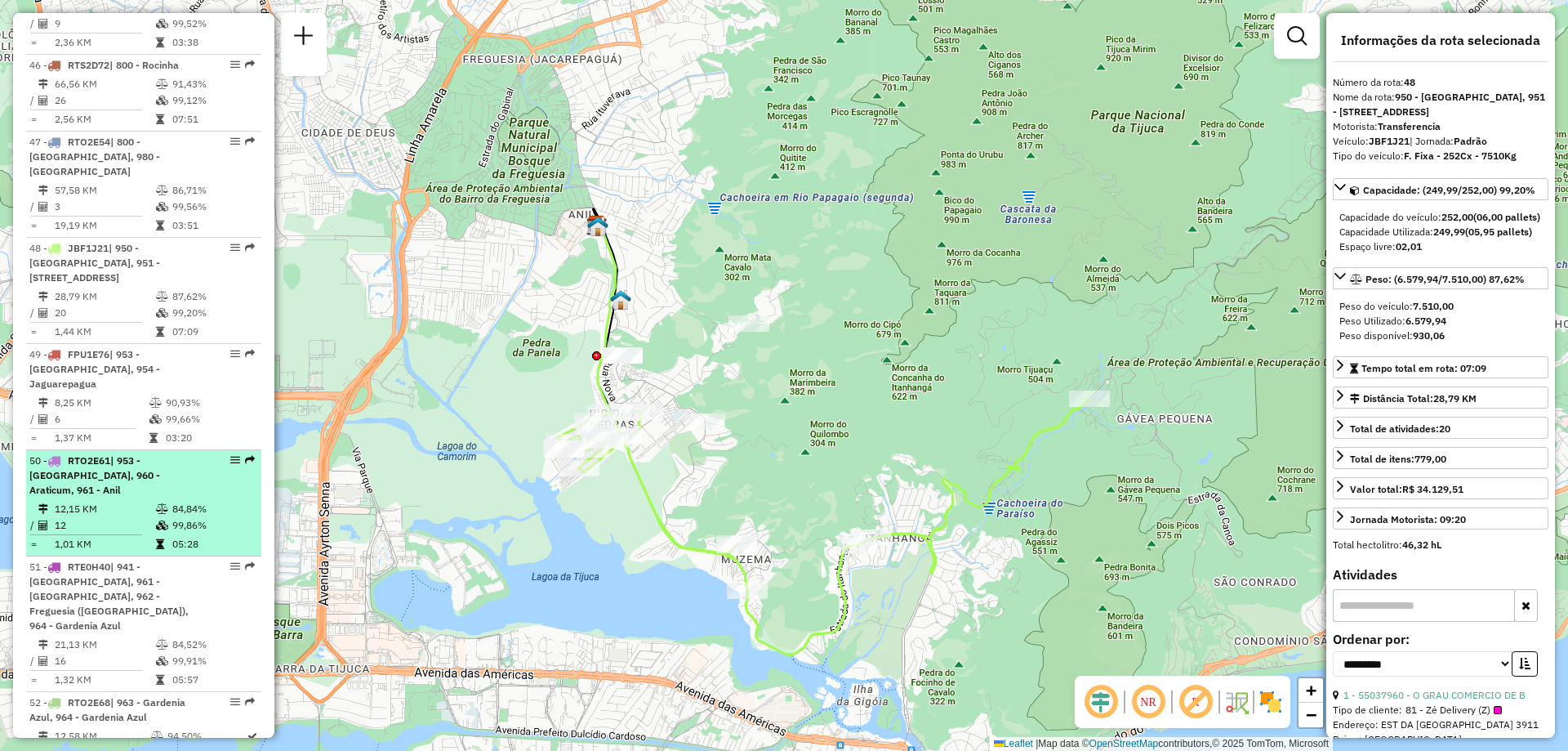
click at [245, 455] on em at bounding box center [249, 459] width 10 height 10
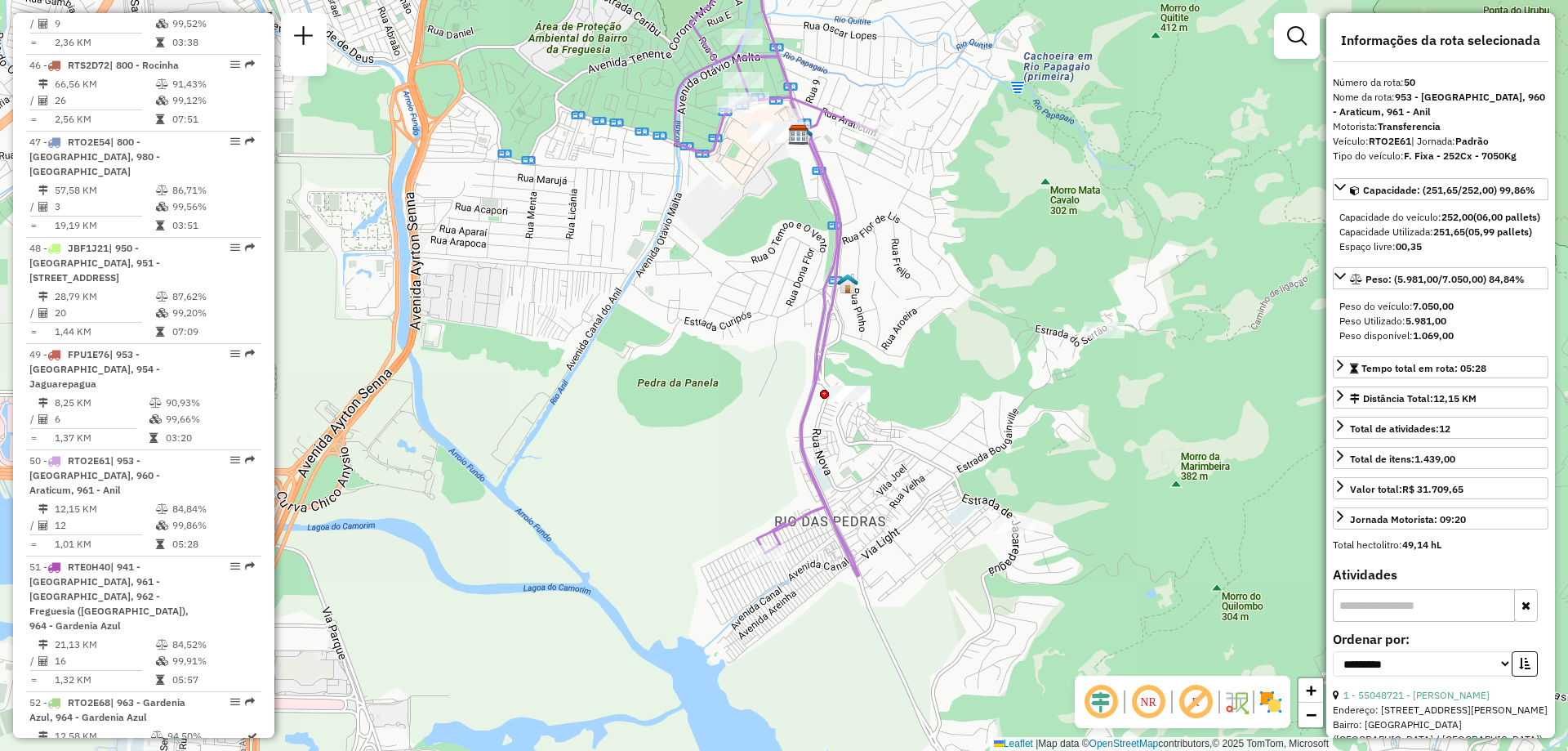
drag, startPoint x: 696, startPoint y: 533, endPoint x: 687, endPoint y: 414, distance: 119.3
click at [687, 414] on div "Janela de atendimento Grade de atendimento Capacidade Transportadoras Veículos …" at bounding box center [784, 375] width 1568 height 751
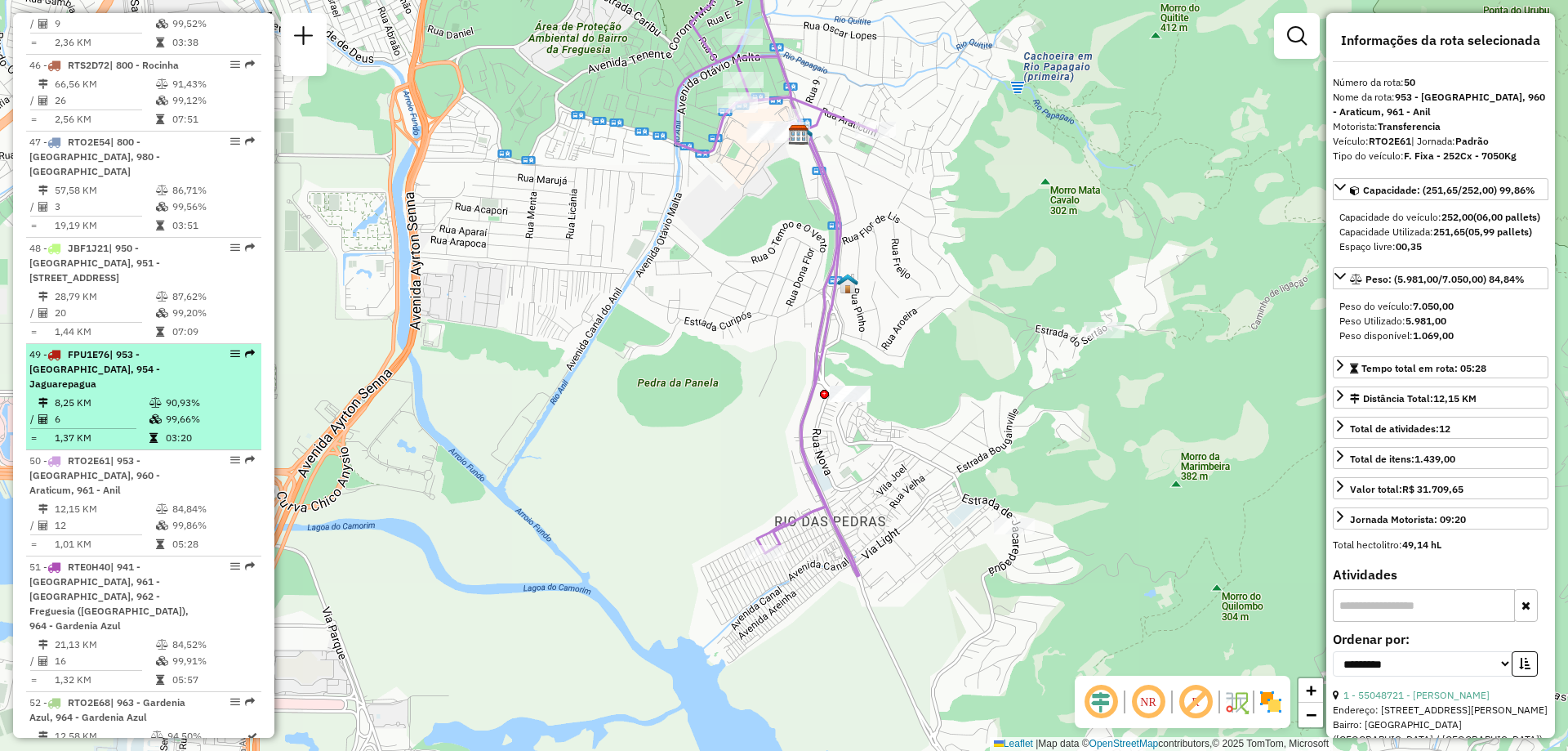
click at [248, 349] on em at bounding box center [249, 353] width 10 height 10
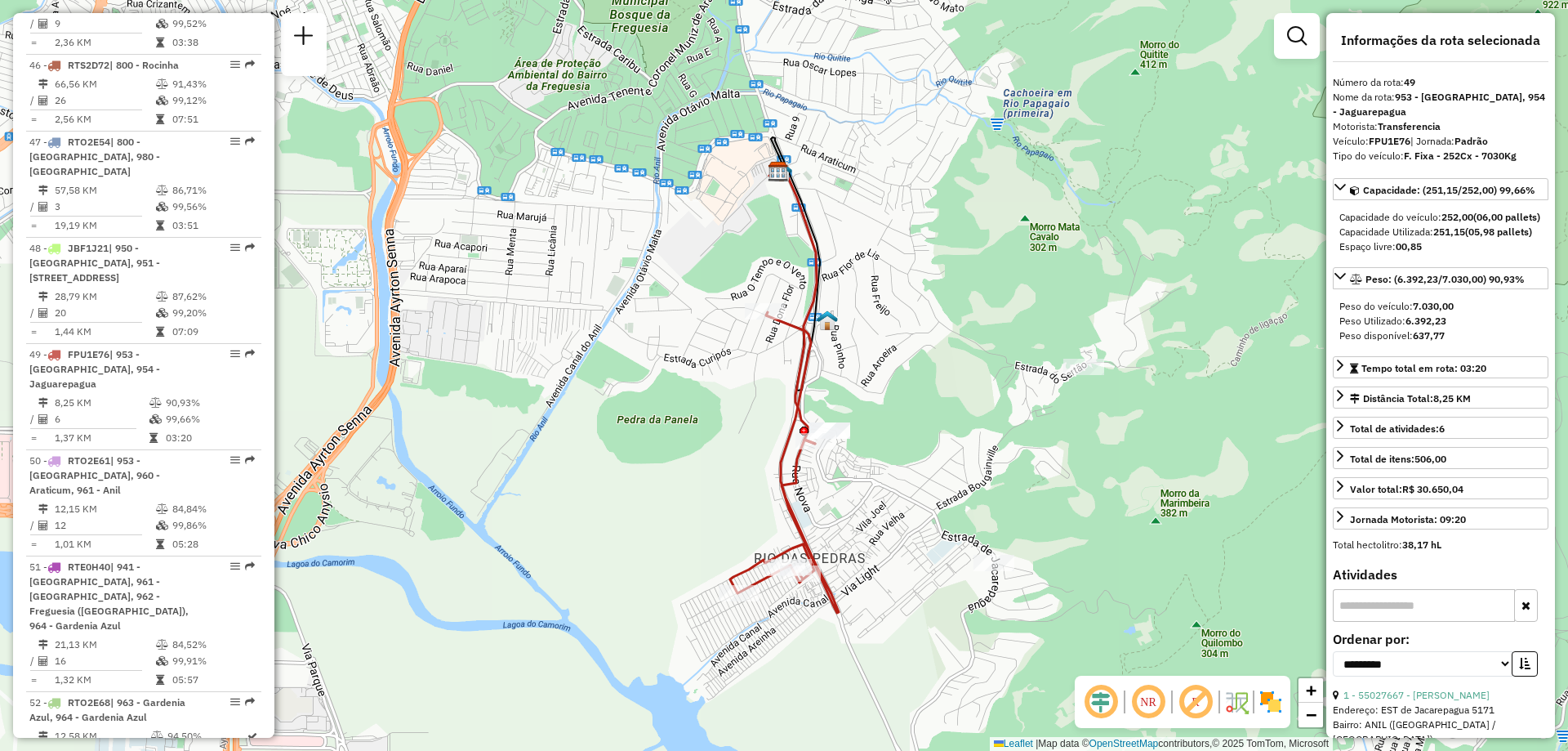
click at [554, 484] on div "Janela de atendimento Grade de atendimento Capacidade Transportadoras Veículos …" at bounding box center [784, 375] width 1568 height 751
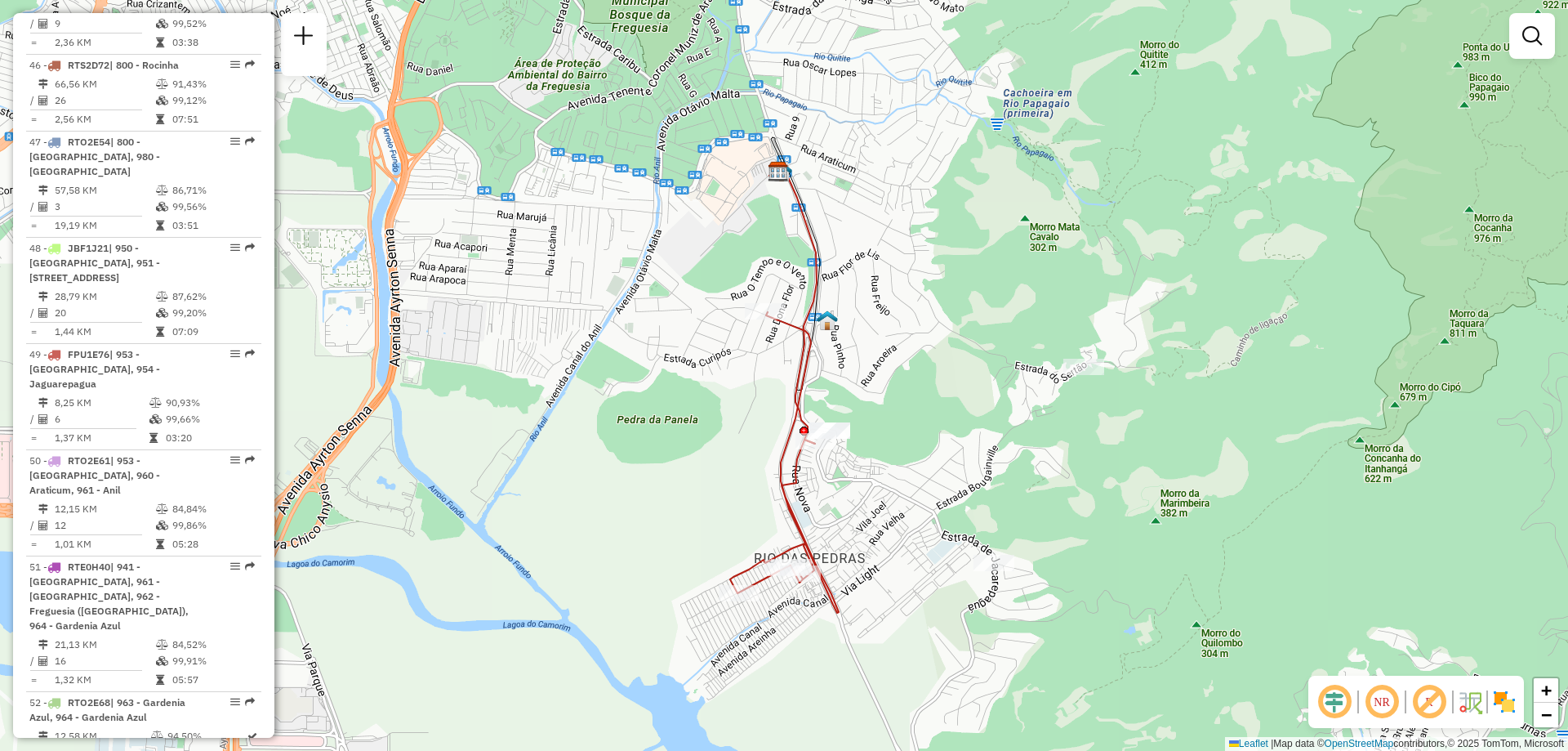
select select "**********"
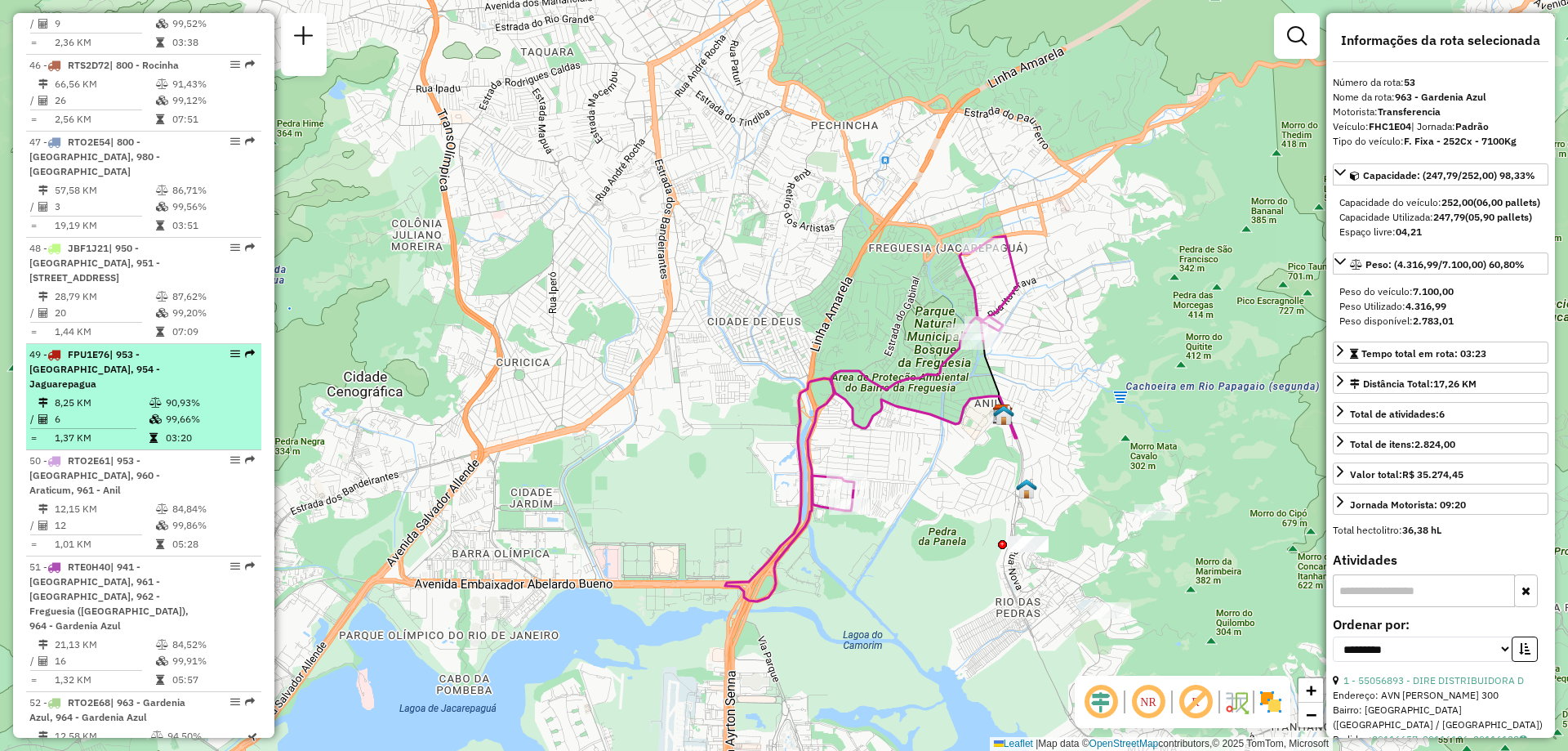
click at [253, 344] on li "49 - FPU1E76 | 953 - Rio das Pedra, 954 - Jaguarepagua 8,25 KM 90,93% / 6 99,66…" at bounding box center [144, 397] width 236 height 107
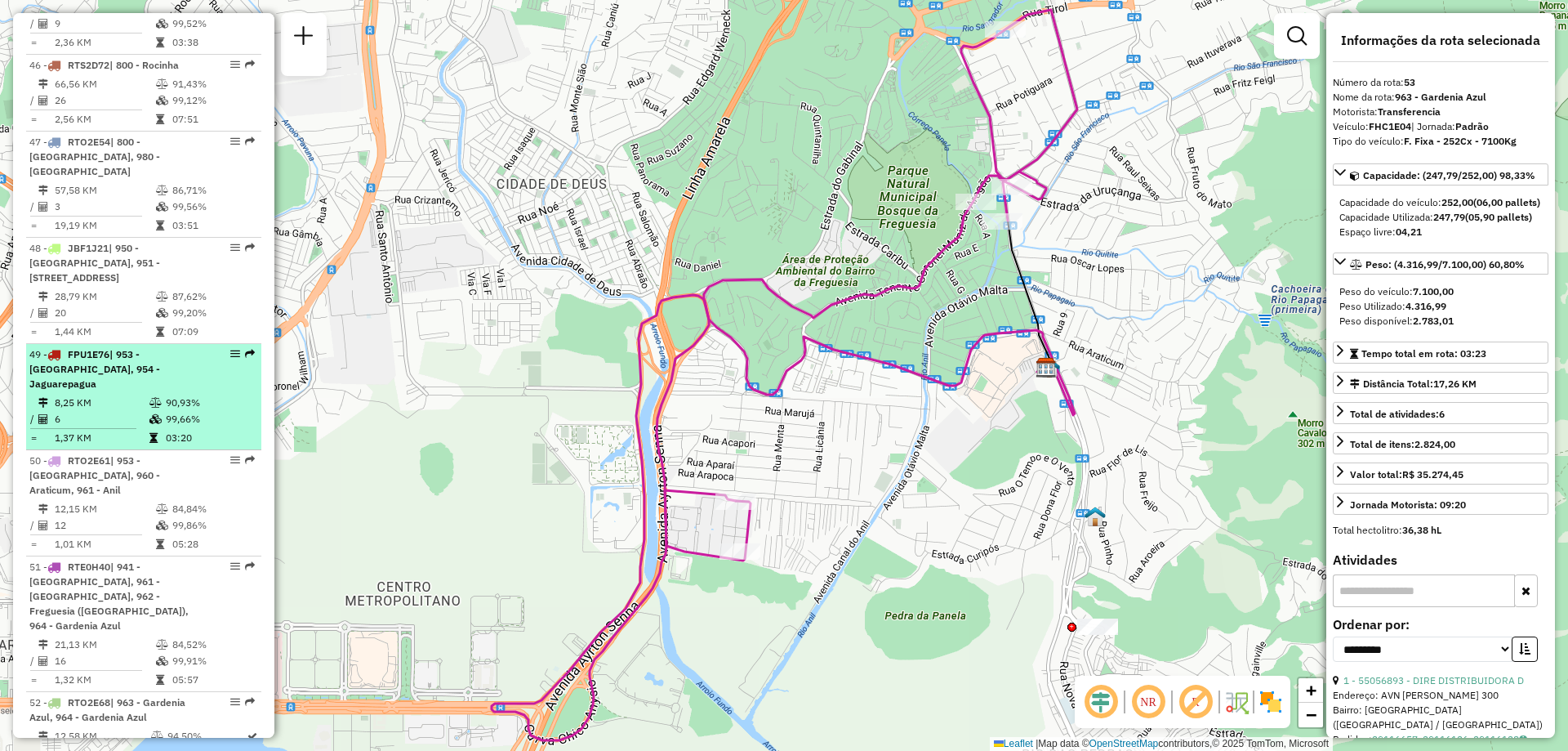
click at [248, 349] on em at bounding box center [249, 353] width 10 height 10
